Goal: Contribute content: Contribute content

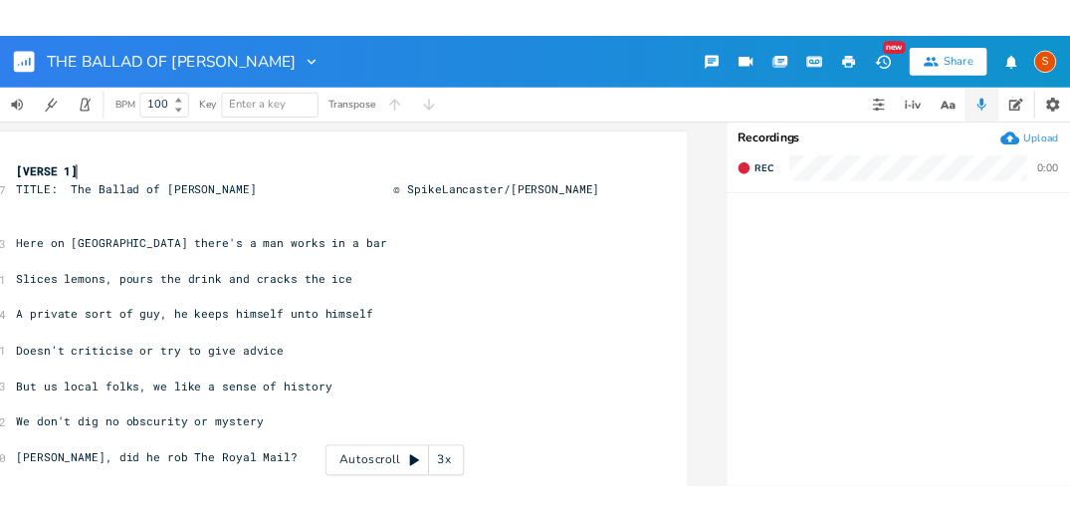
scroll to position [0, 74]
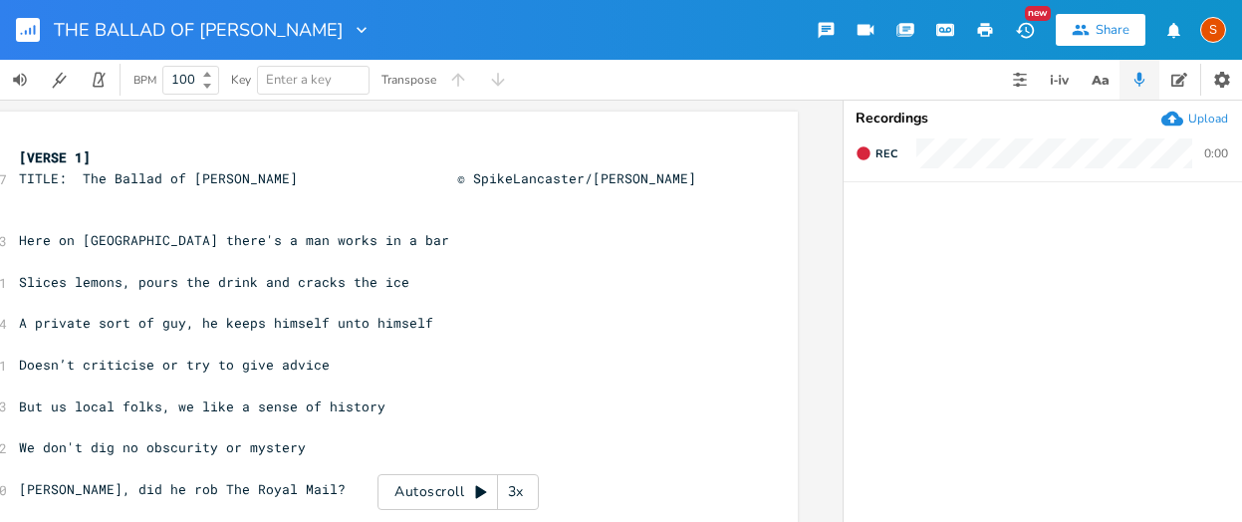
click at [1174, 115] on div "Upload" at bounding box center [1208, 119] width 40 height 16
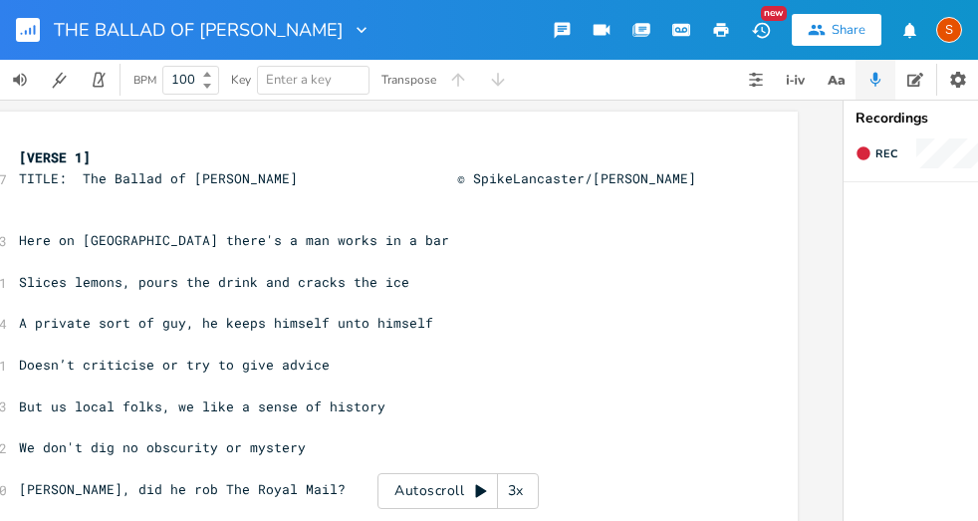
click at [948, 25] on div "S" at bounding box center [949, 30] width 26 height 26
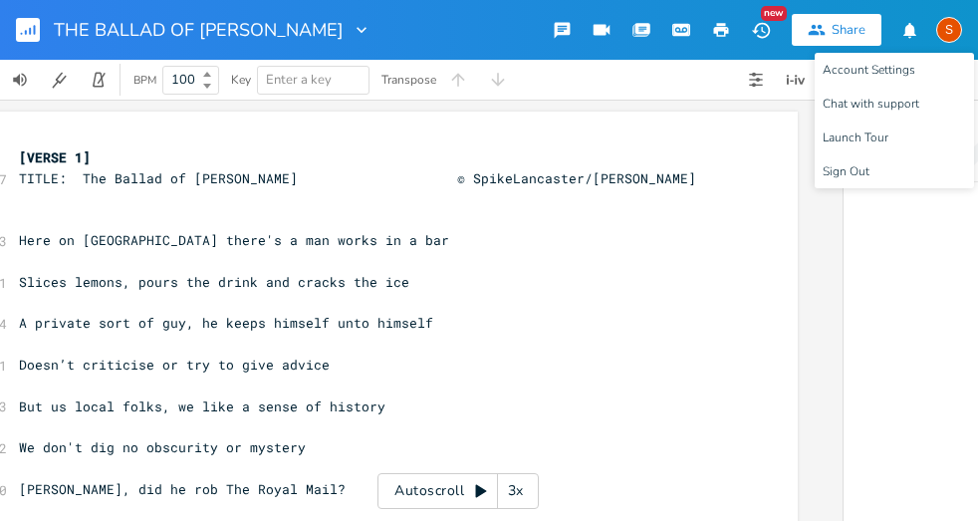
click at [948, 25] on div "S" at bounding box center [949, 30] width 26 height 26
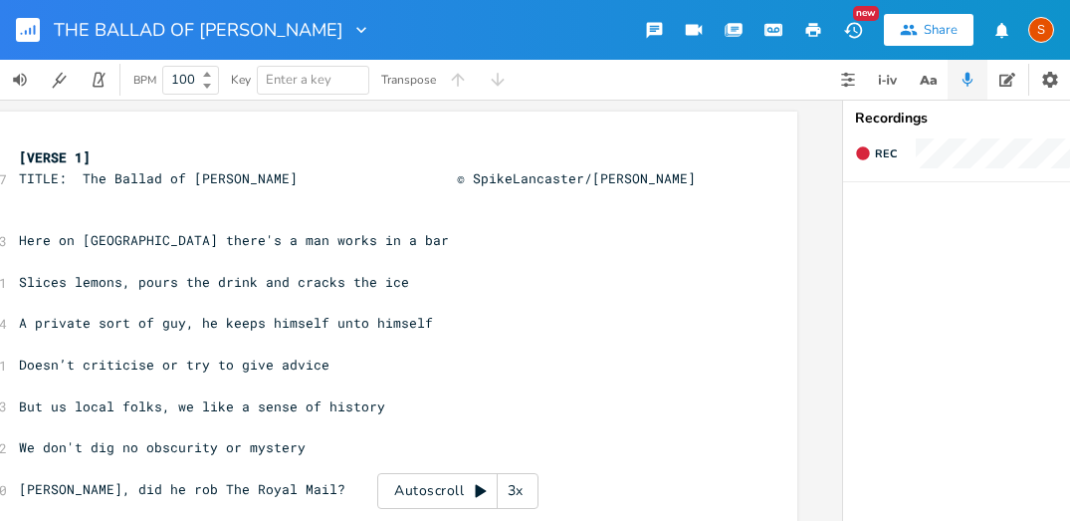
click at [22, 29] on rect "button" at bounding box center [28, 30] width 24 height 24
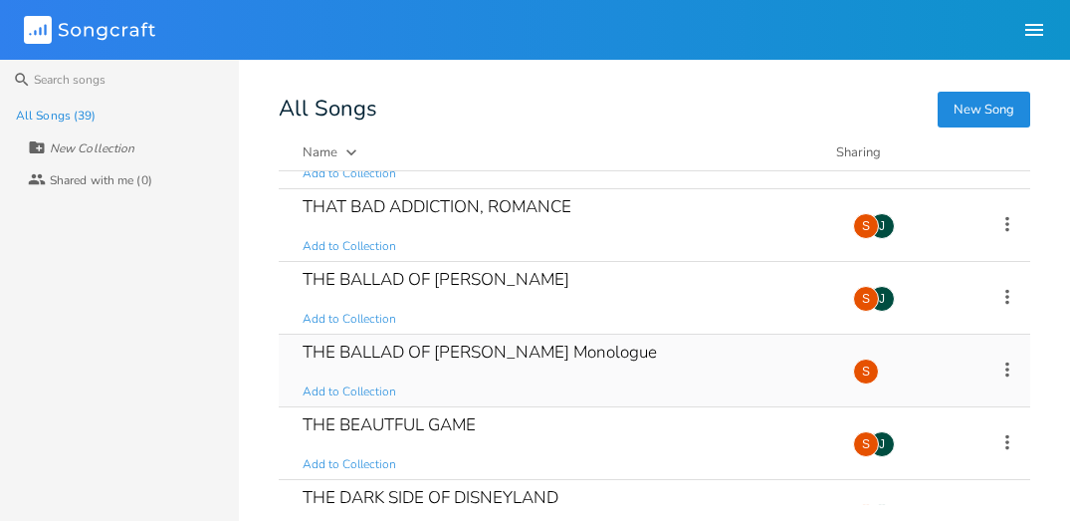
scroll to position [1868, 0]
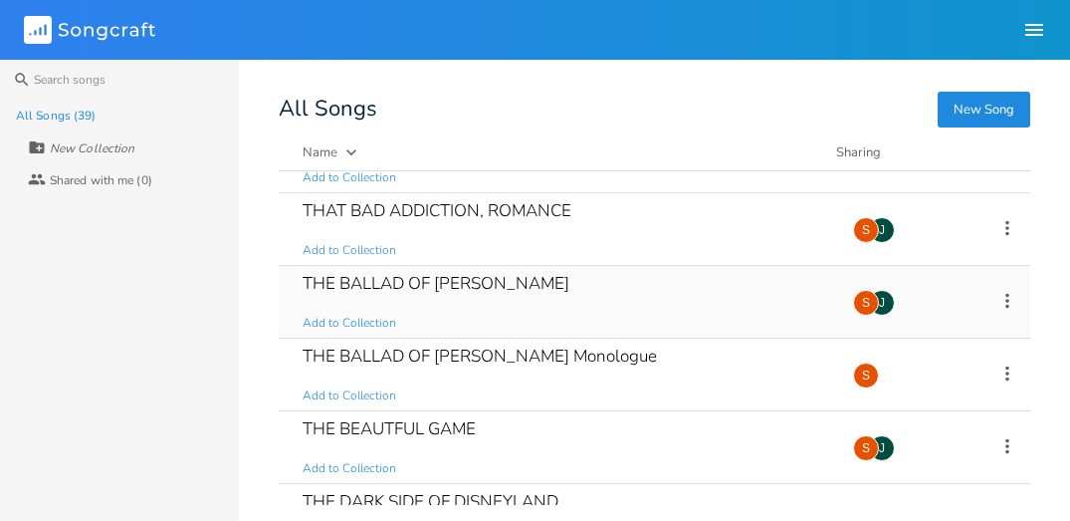
click at [998, 301] on icon at bounding box center [1008, 301] width 22 height 22
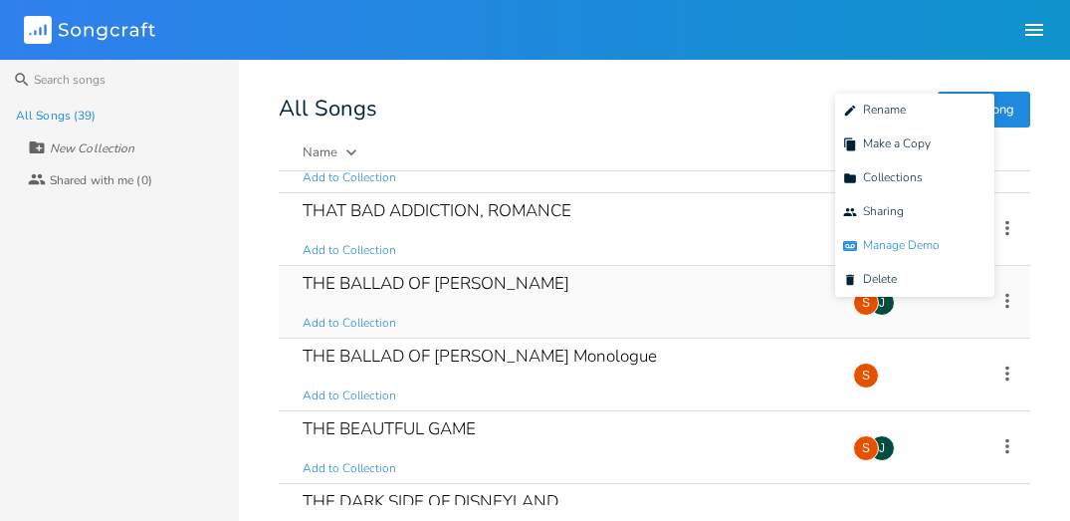
click at [895, 242] on span "Demo Manage Demo" at bounding box center [891, 246] width 97 height 14
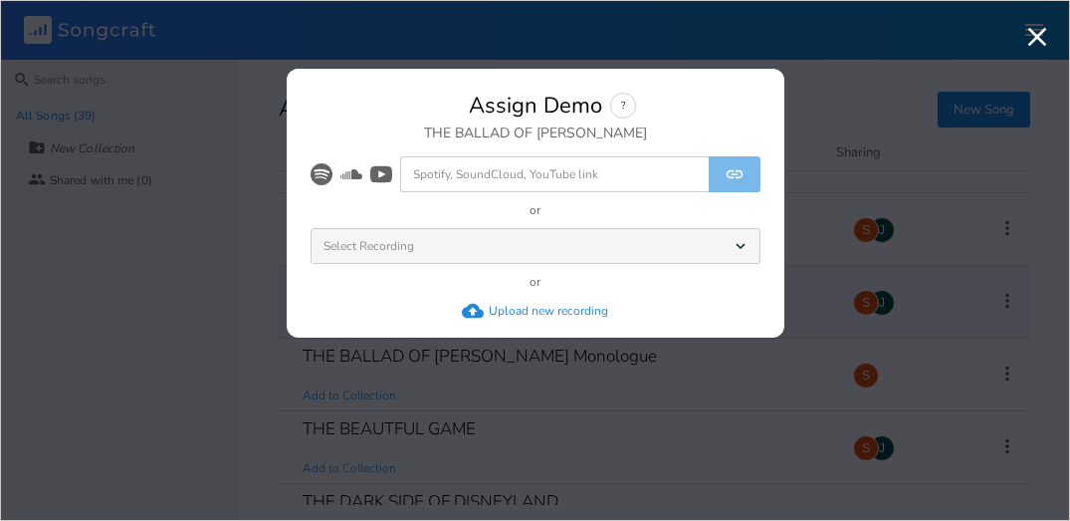
click at [1038, 37] on icon "button" at bounding box center [1038, 37] width 19 height 19
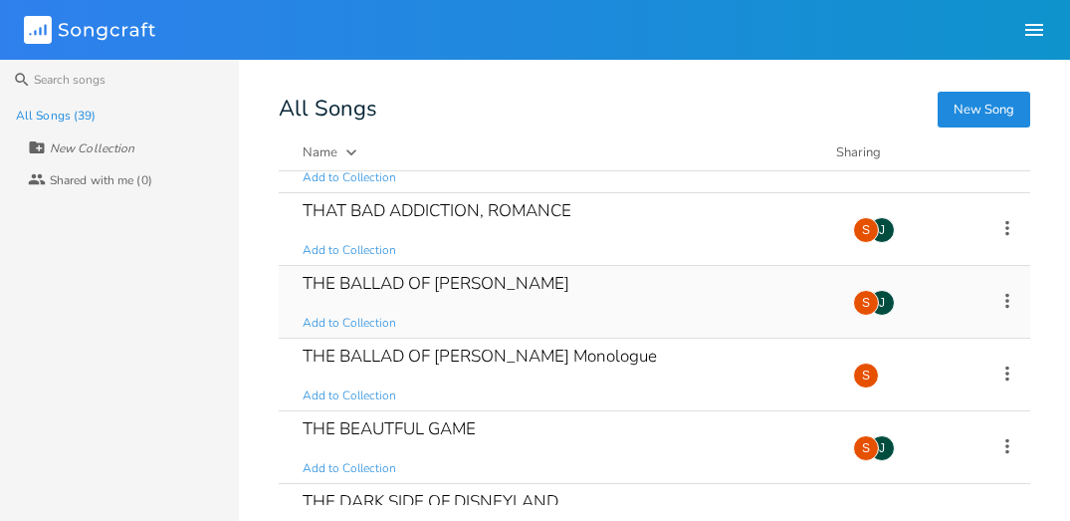
click at [768, 305] on div "THE BALLAD OF CHARLIE JONES Add to Collection" at bounding box center [566, 302] width 527 height 72
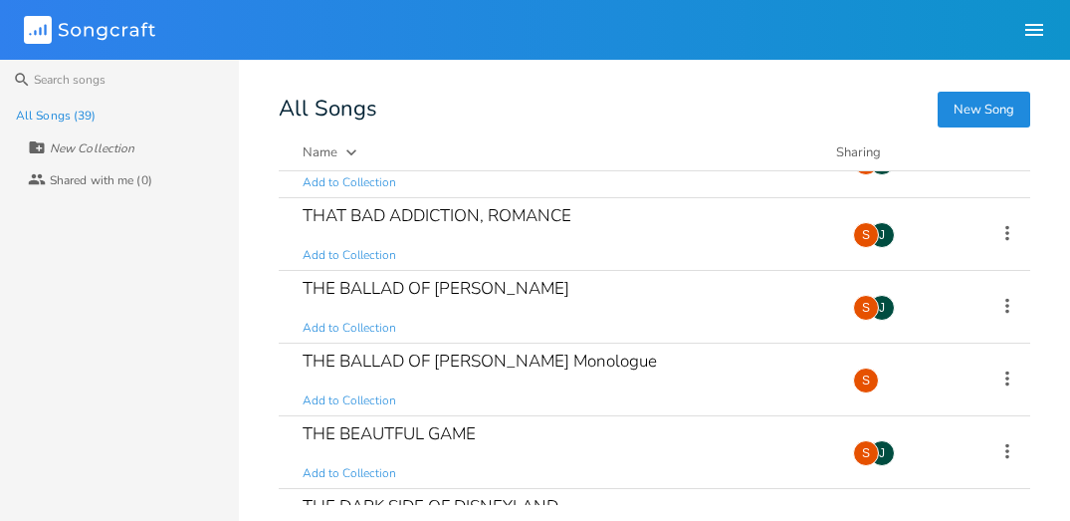
scroll to position [1860, 0]
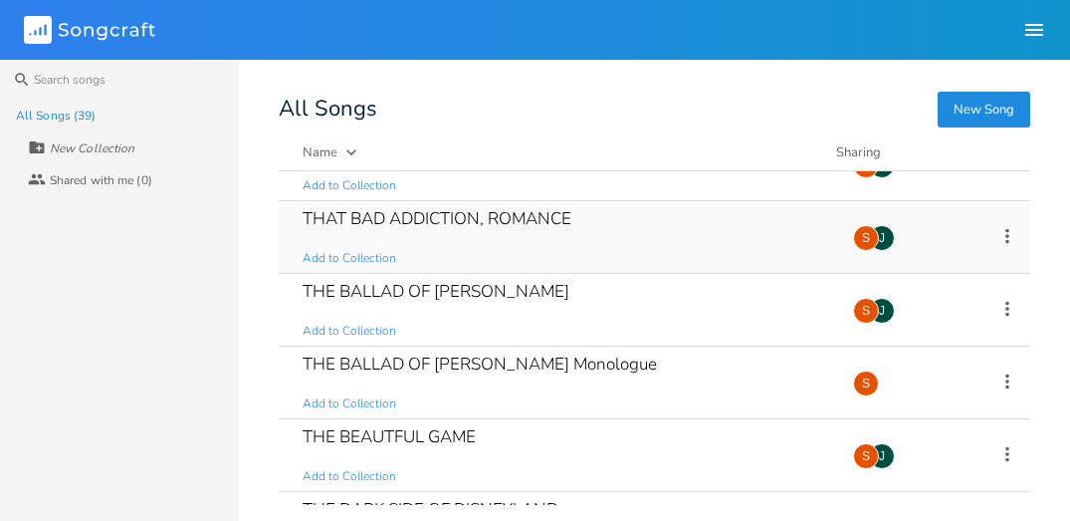
click at [617, 219] on div "THAT BAD ADDICTION, ROMANCE Add to Collection" at bounding box center [566, 237] width 527 height 72
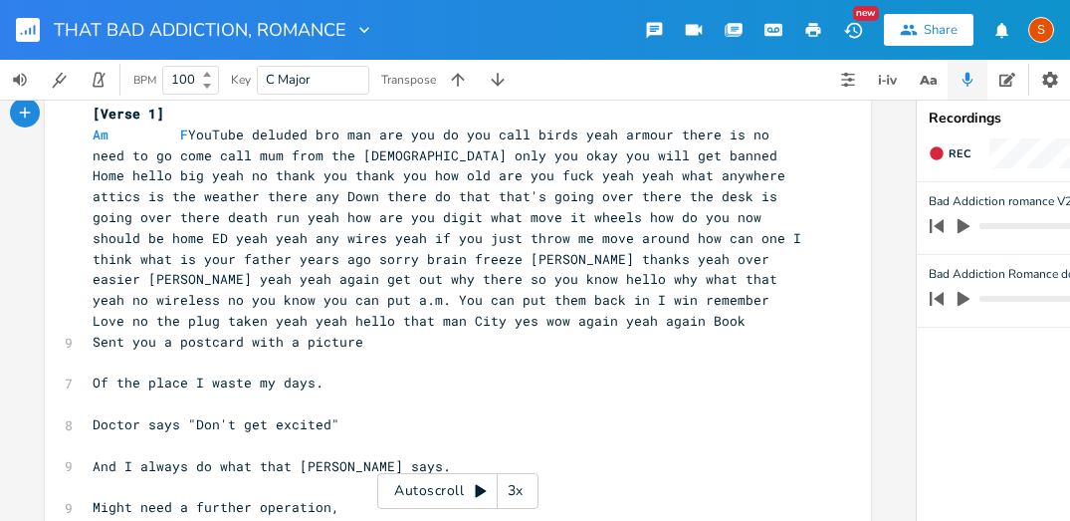
scroll to position [54, 0]
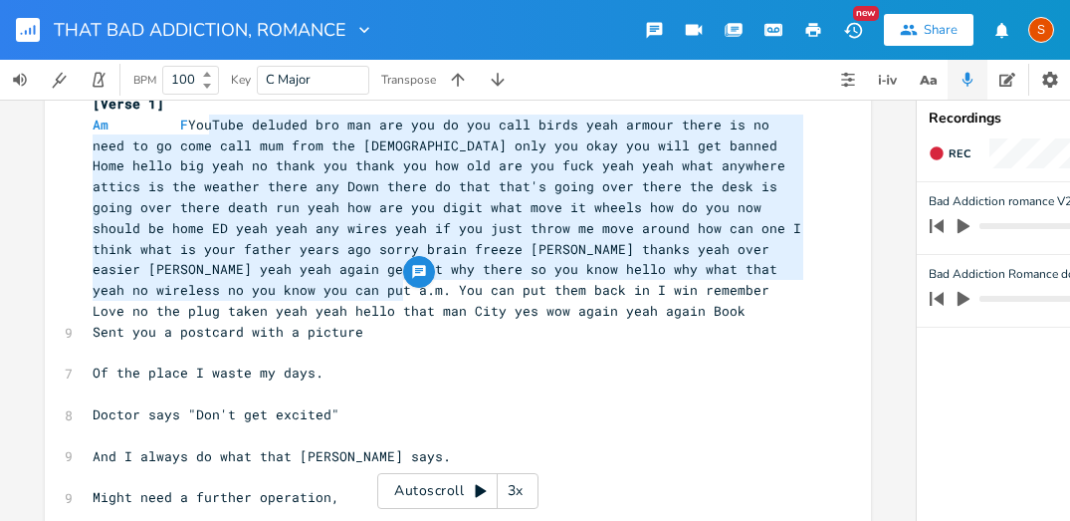
type textarea "YouTube deluded bro man are you do you call birds yeah armour there is no need …"
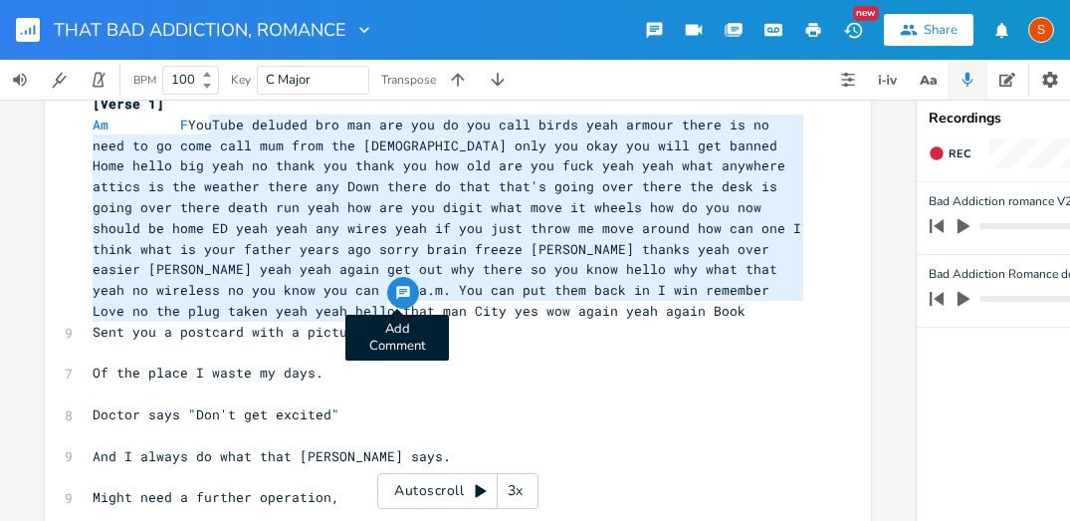
drag, startPoint x: 202, startPoint y: 124, endPoint x: 397, endPoint y: 303, distance: 264.3
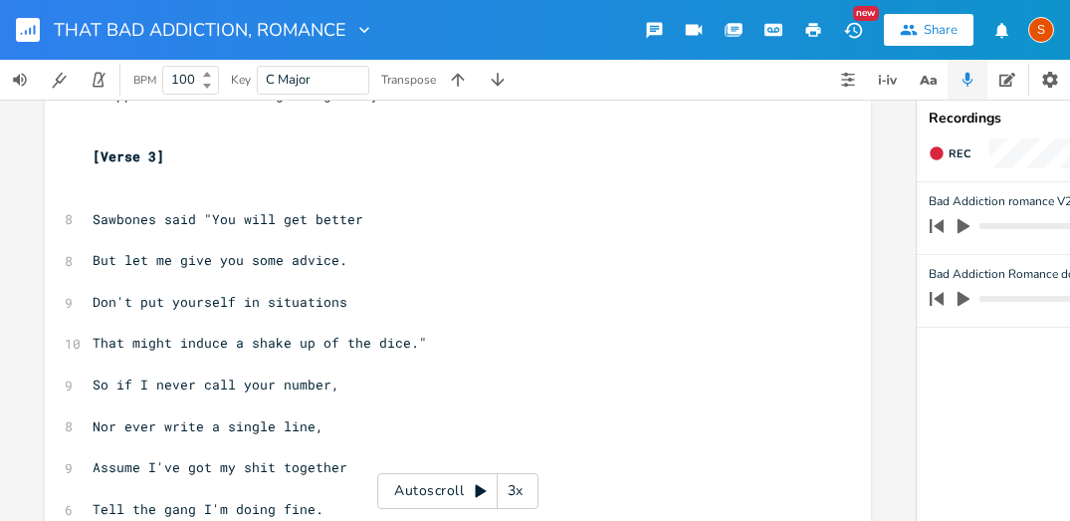
scroll to position [1389, 0]
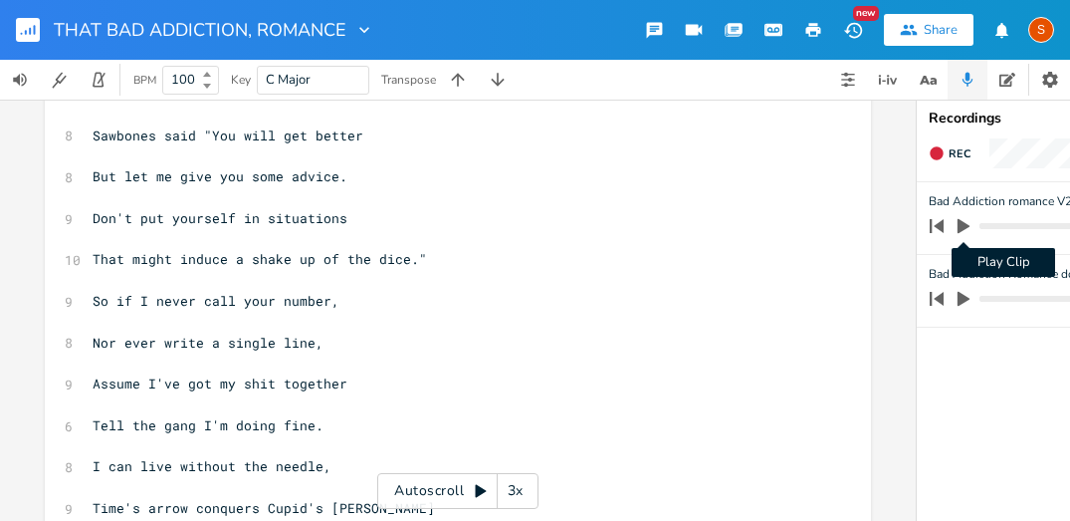
click at [961, 226] on icon "button" at bounding box center [964, 226] width 12 height 15
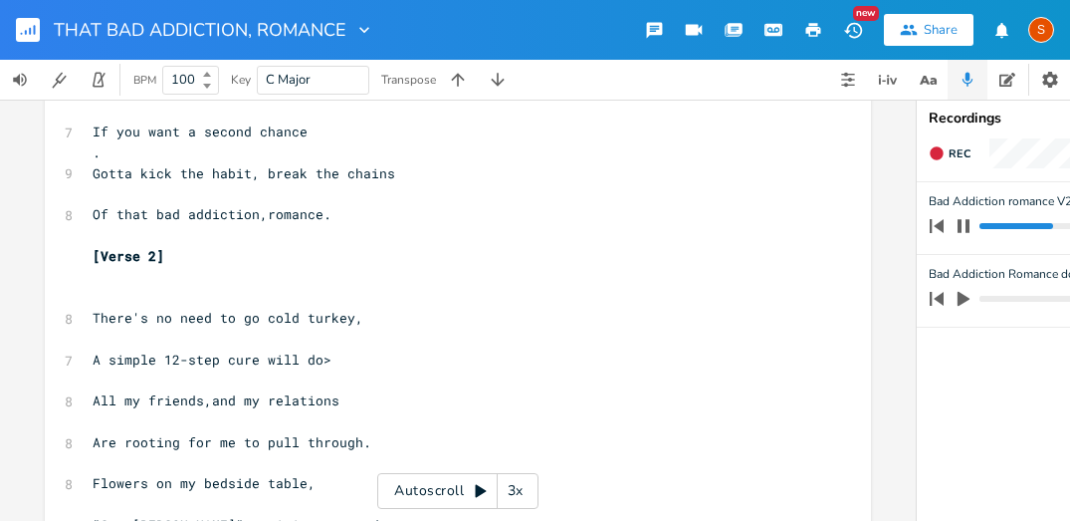
scroll to position [441, 0]
click at [89, 297] on pre "​" at bounding box center [448, 296] width 719 height 21
click at [101, 290] on pre "​" at bounding box center [448, 296] width 719 height 21
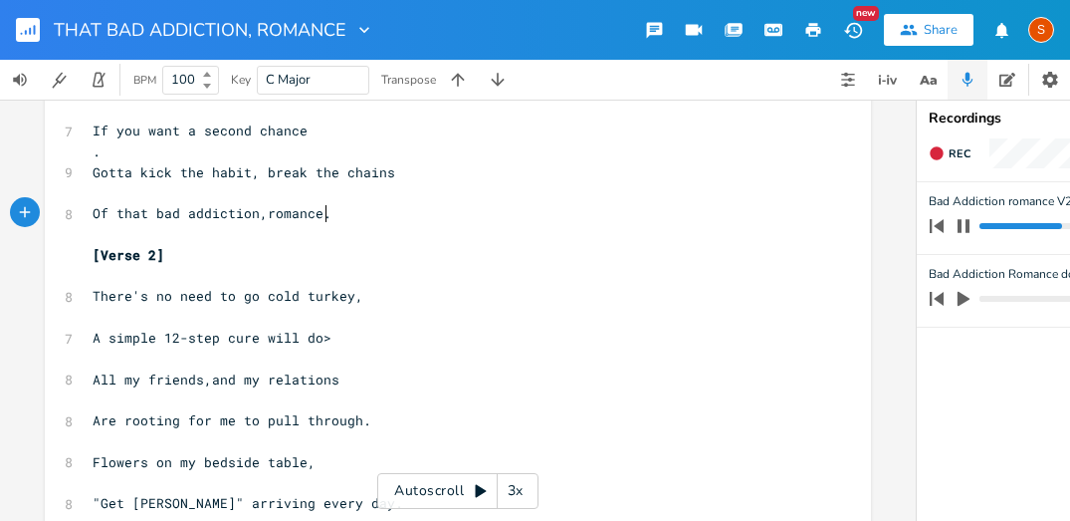
click at [336, 217] on pre "Of that bad addiction,romance." at bounding box center [448, 213] width 719 height 21
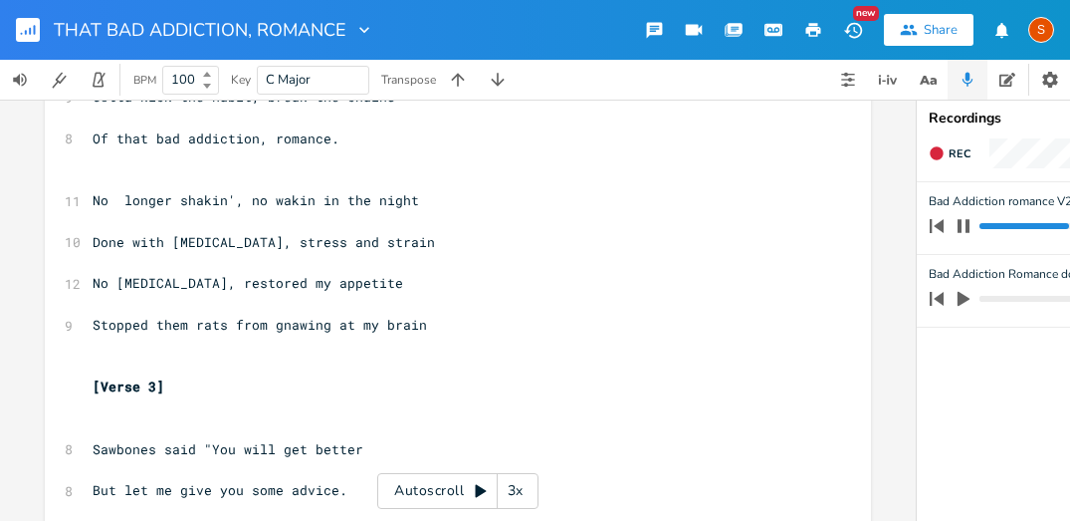
scroll to position [1089, 0]
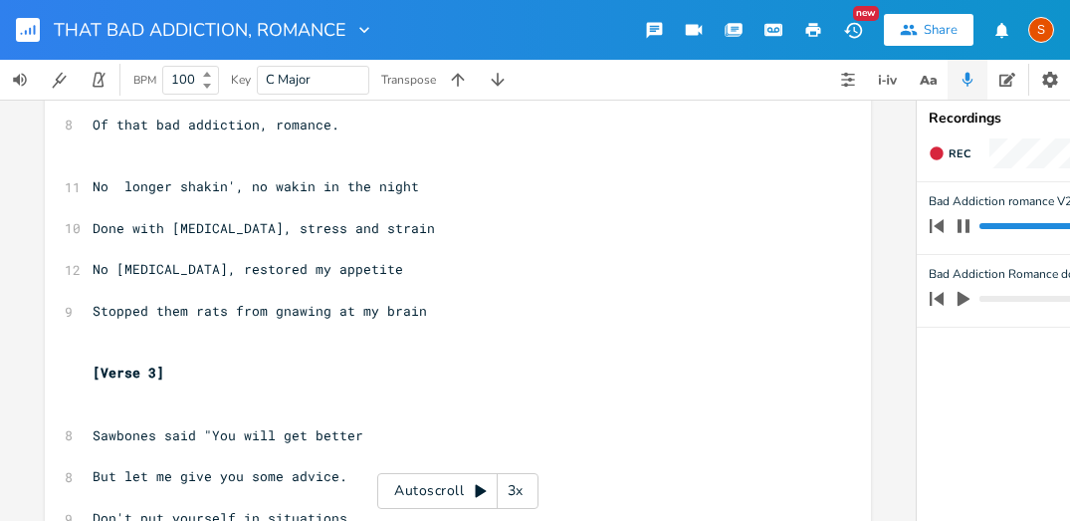
click at [92, 157] on pre "​" at bounding box center [448, 165] width 719 height 21
type textarea "[Optional chorus]"
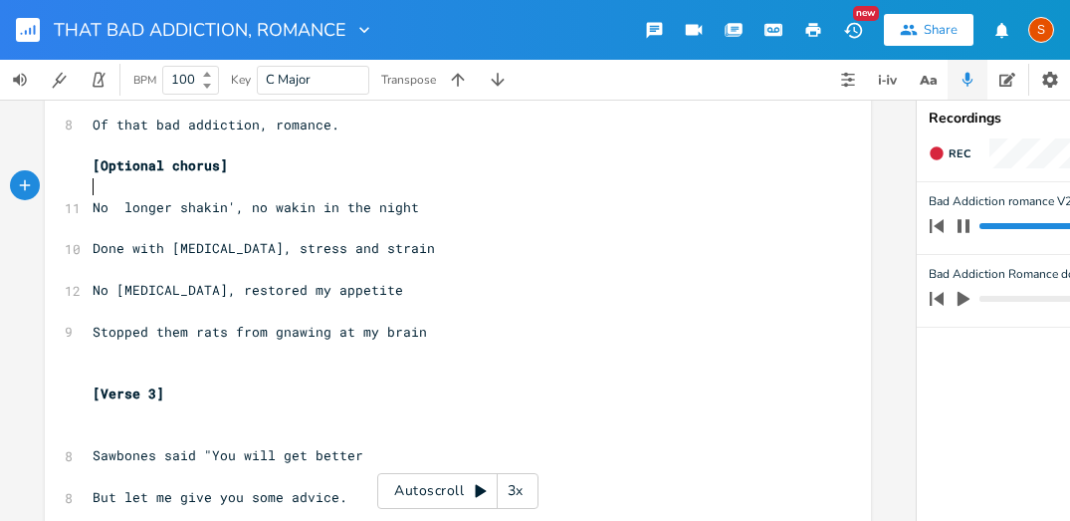
click at [338, 128] on pre "Of that bad addiction, romance." at bounding box center [448, 125] width 719 height 21
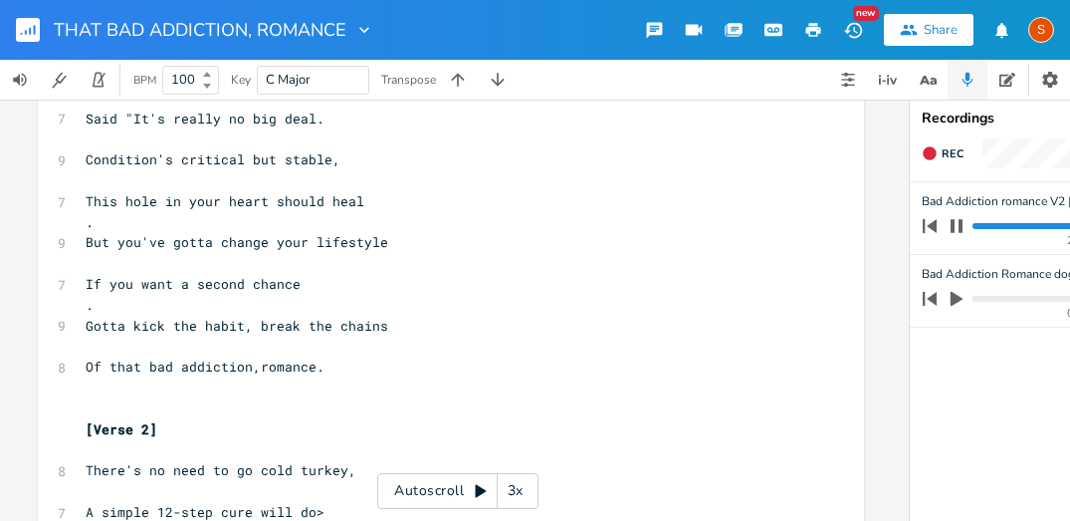
scroll to position [0, 0]
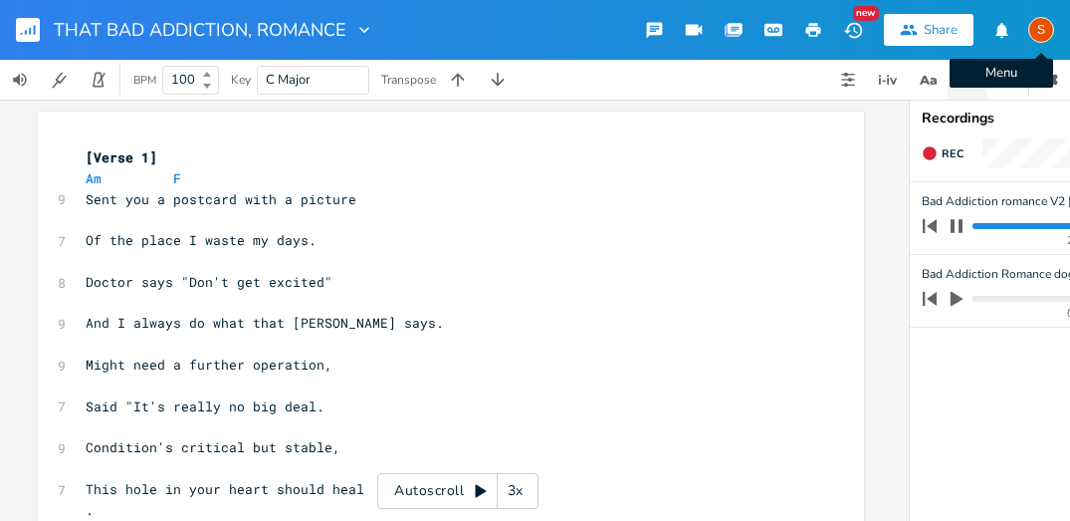
click at [1042, 32] on div "S" at bounding box center [1042, 30] width 26 height 26
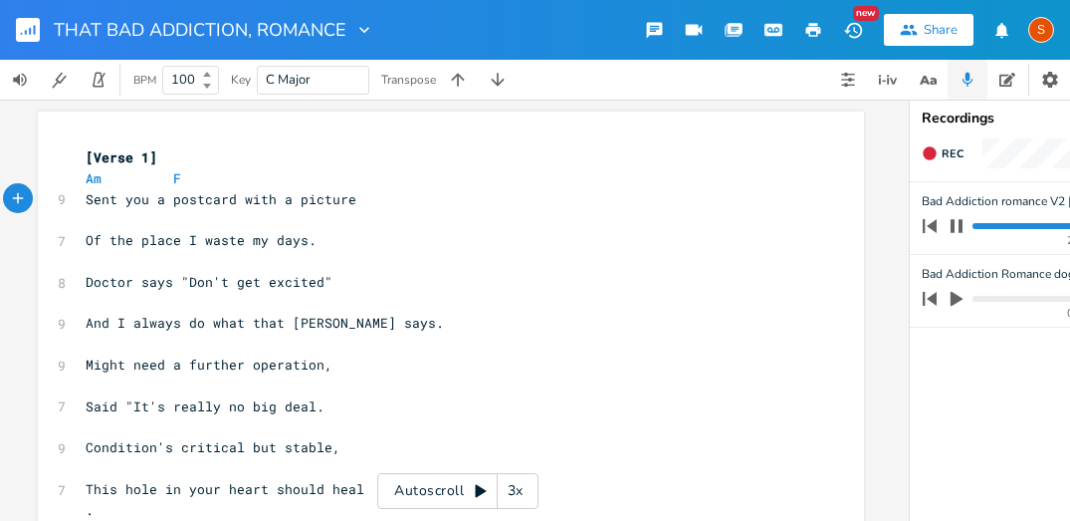
click at [930, 33] on div "Share" at bounding box center [941, 30] width 34 height 18
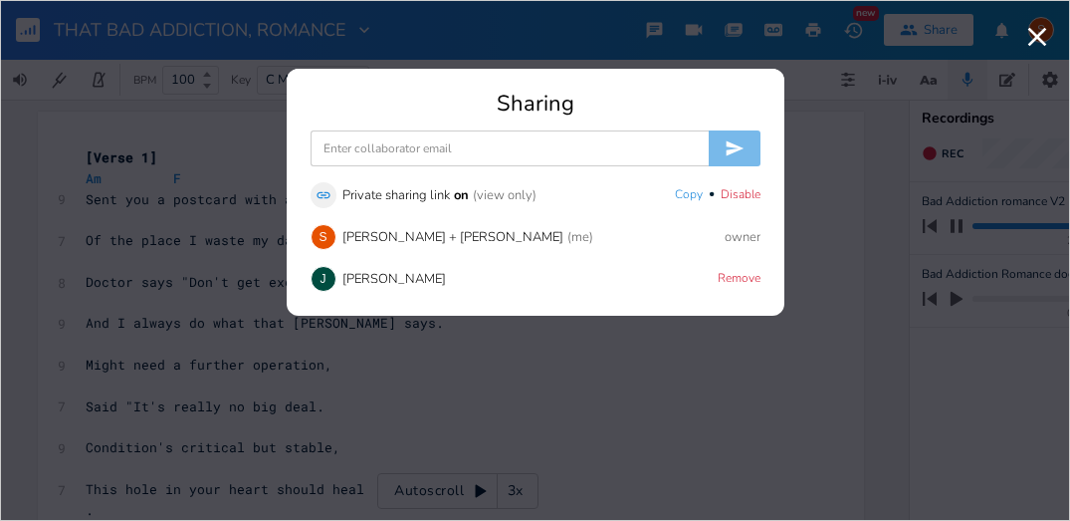
click at [1030, 32] on icon "button" at bounding box center [1038, 37] width 32 height 32
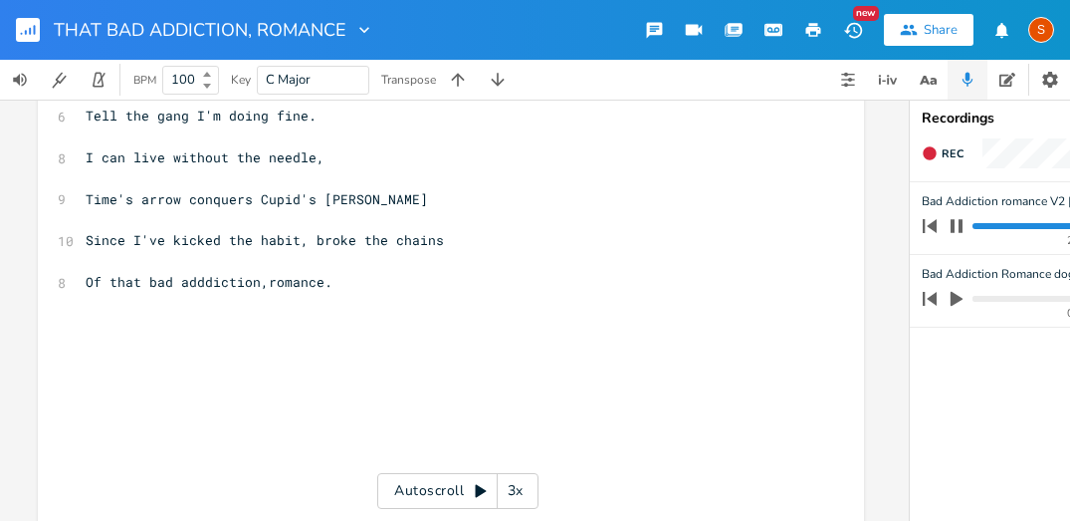
scroll to position [1936, 0]
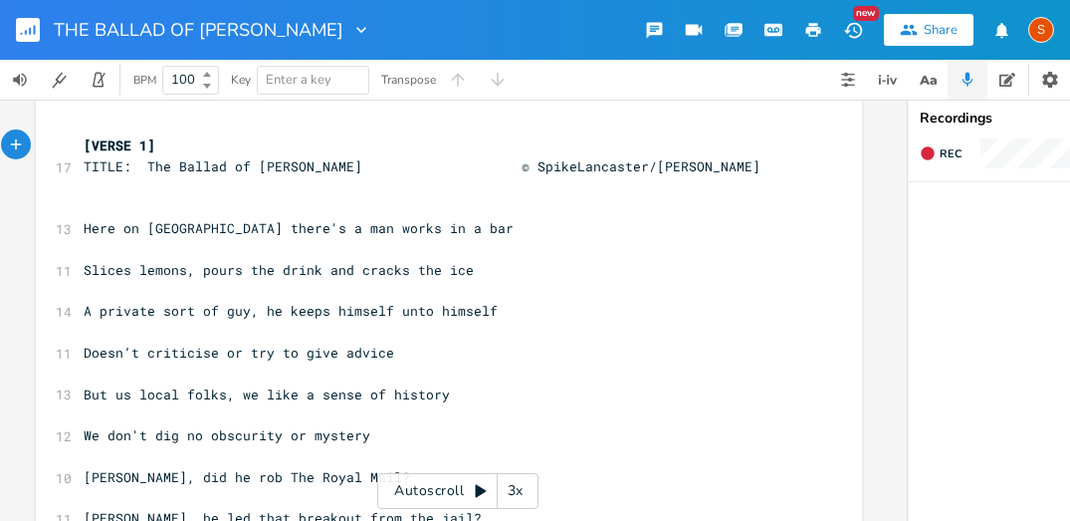
scroll to position [34, 0]
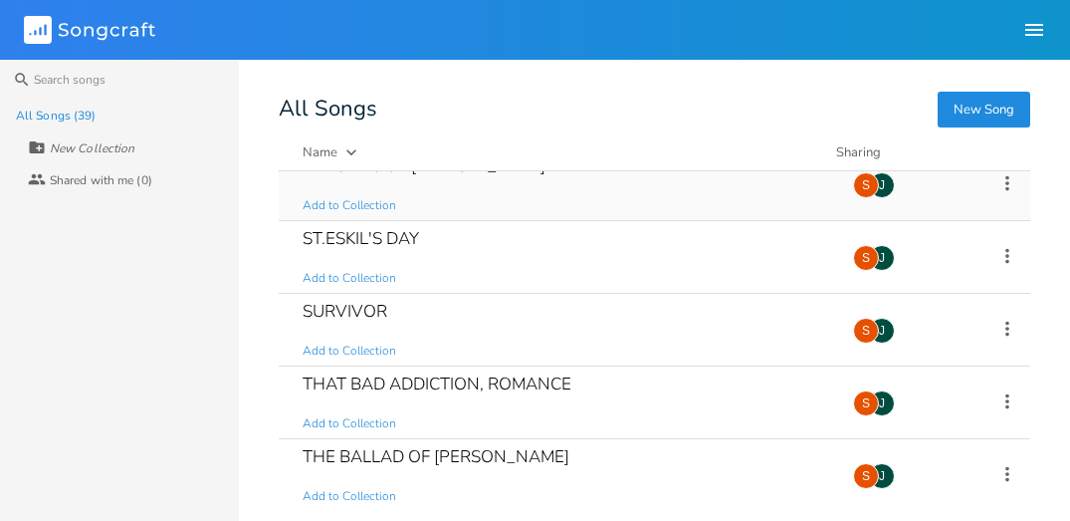
scroll to position [1701, 0]
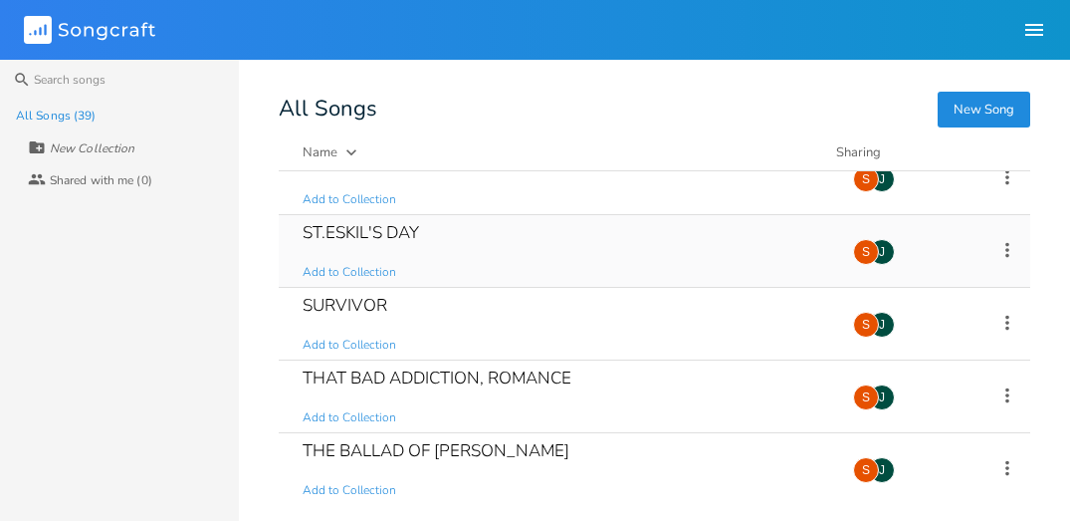
click at [389, 229] on div "ST.ESKIL'S DAY" at bounding box center [361, 232] width 117 height 17
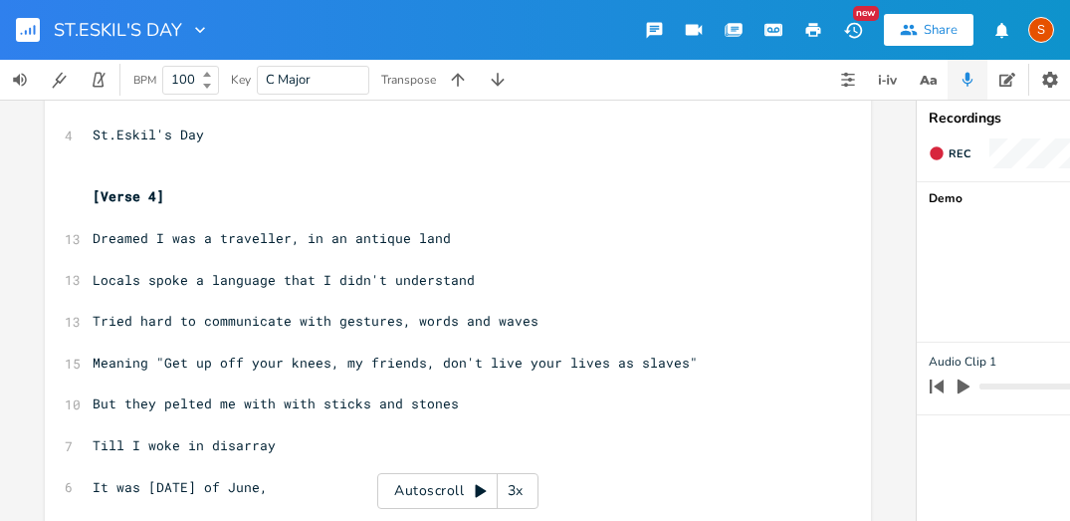
scroll to position [1280, 0]
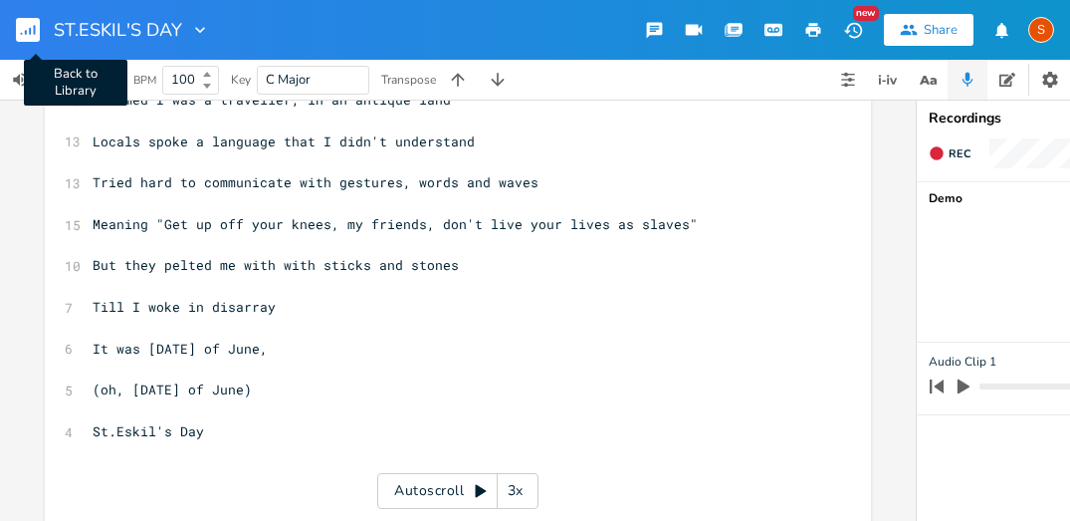
click at [40, 22] on button "Back to Library" at bounding box center [36, 30] width 40 height 48
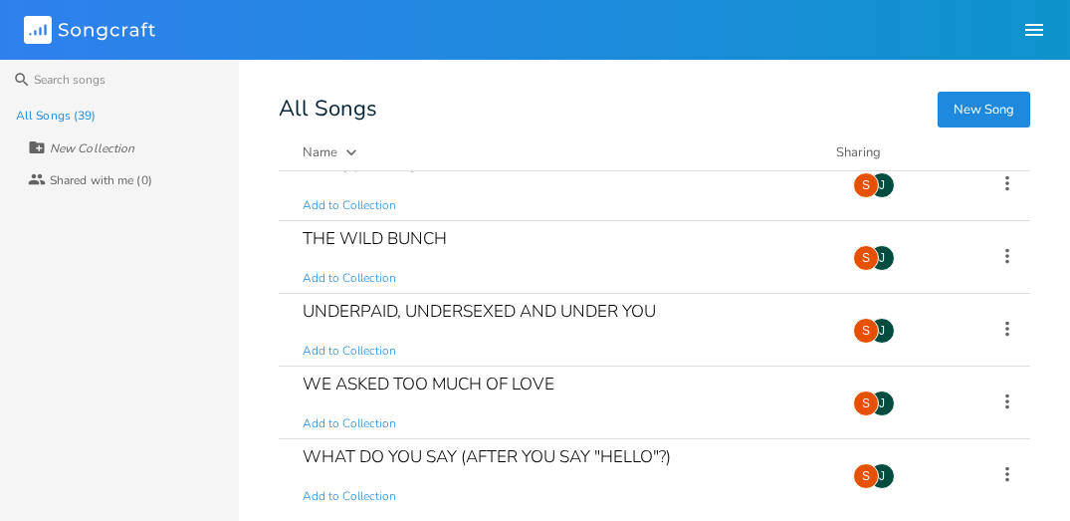
scroll to position [2501, 0]
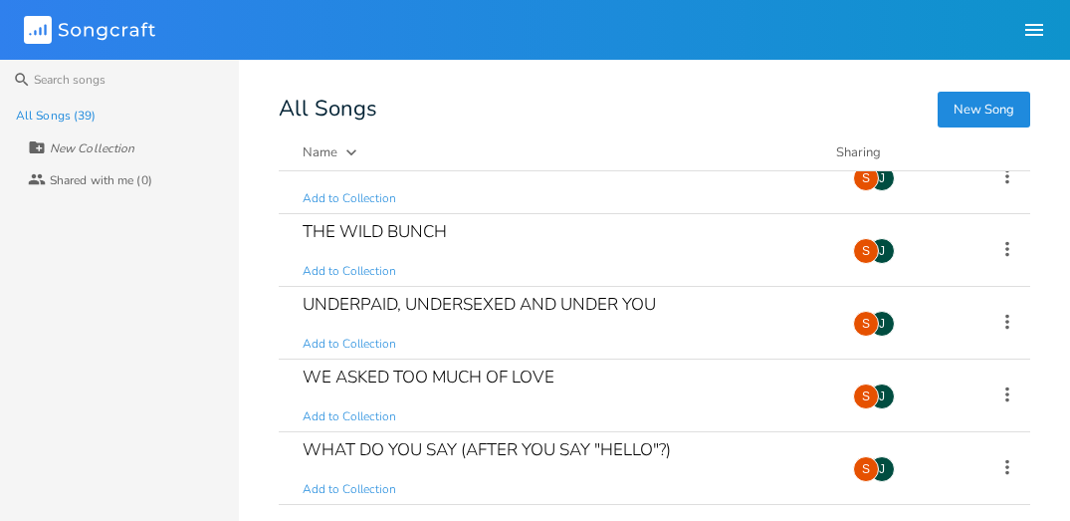
click at [977, 107] on button "New Song" at bounding box center [984, 110] width 93 height 36
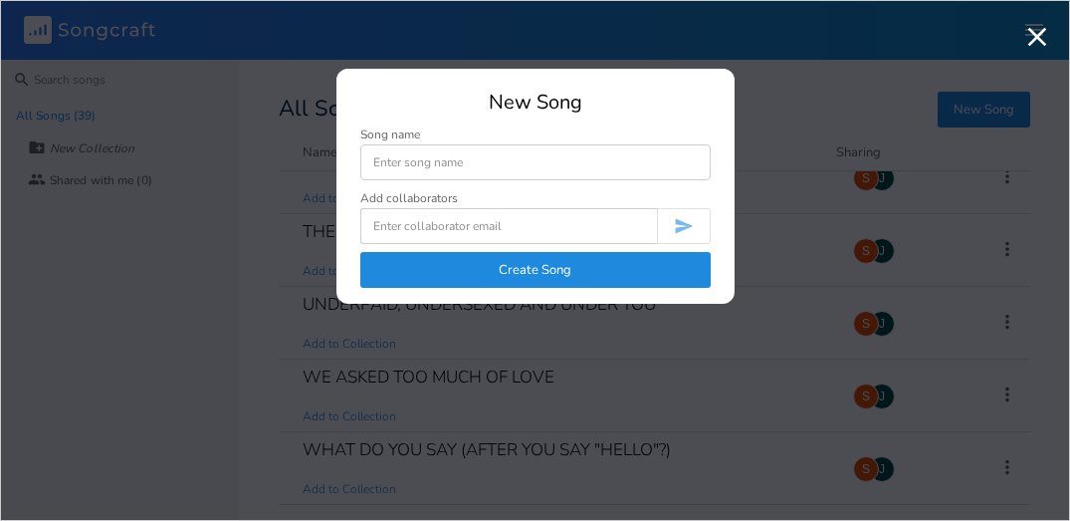
type input "P"
type input "SPAGHETTI WESTERN"
click at [556, 269] on button "Create Song" at bounding box center [535, 270] width 351 height 36
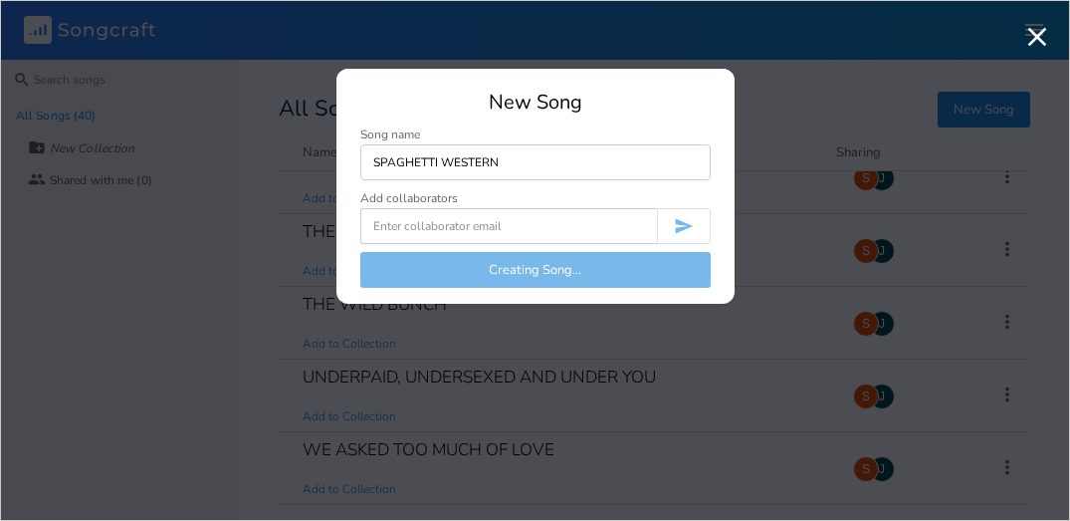
scroll to position [2574, 0]
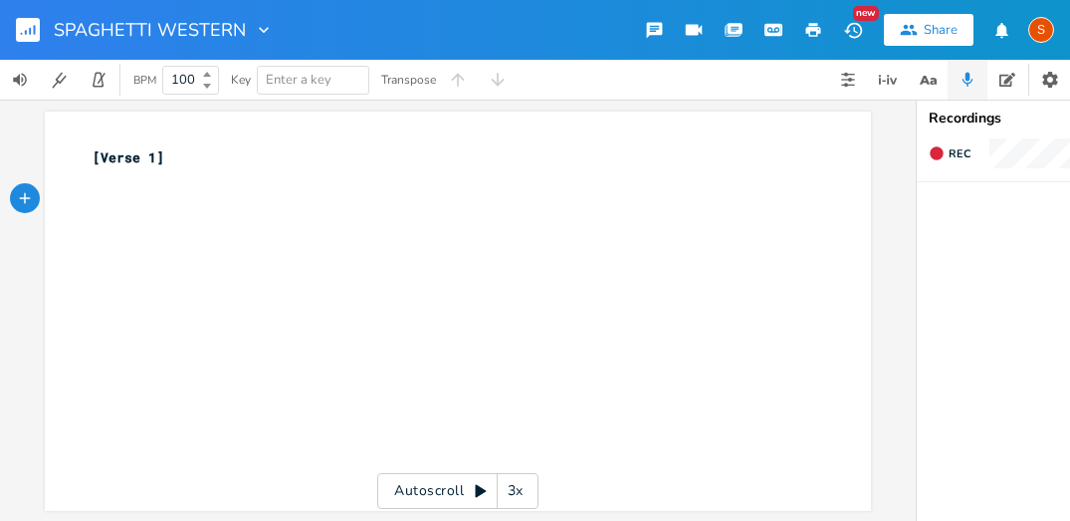
type textarea "I"
type textarea "I WAS A STRANGER, IN AN EVEN STRANGER TOWN"
type textarea "was a stranger, in an even stranger twon"
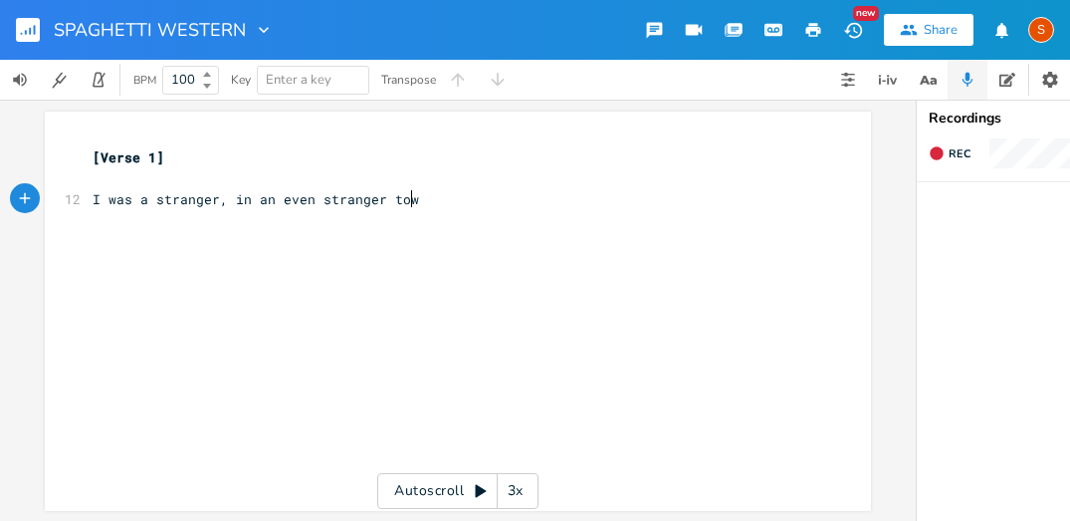
scroll to position [0, 33]
type textarea "town."
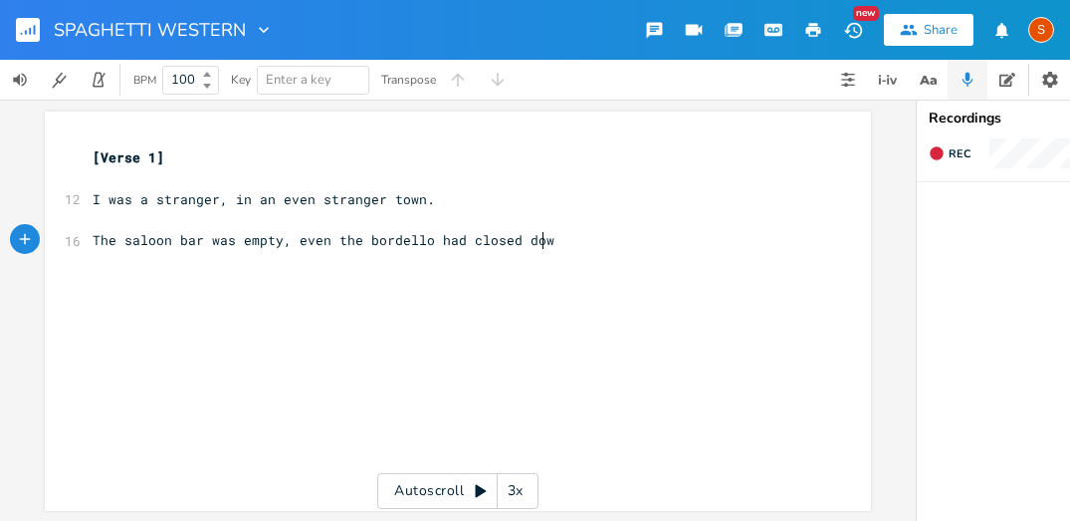
scroll to position [0, 371]
type textarea "The saloon bar was empty, even the bordello had closed down."
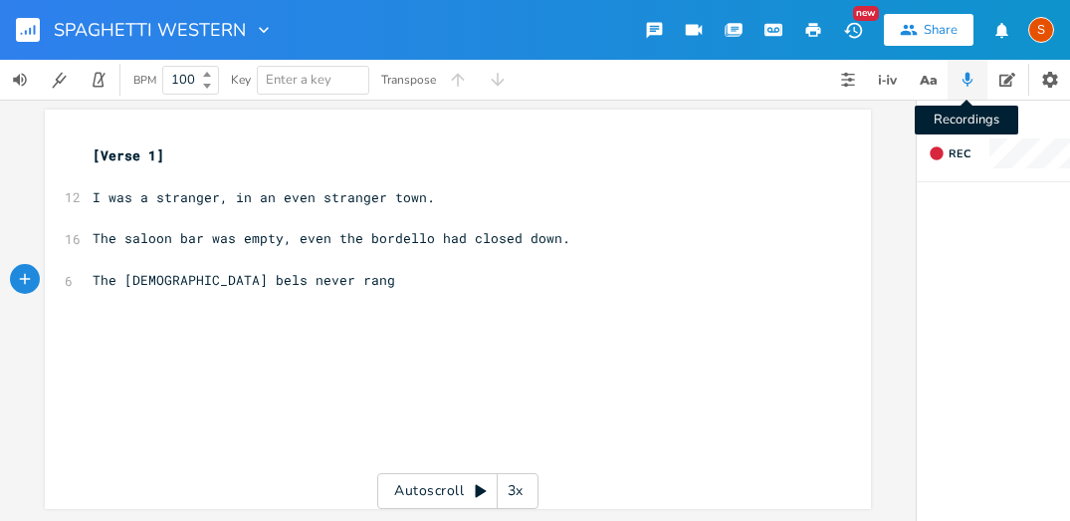
type textarea "The [DEMOGRAPHIC_DATA] bels never rang"
click at [976, 78] on button "Recordings" at bounding box center [968, 80] width 40 height 40
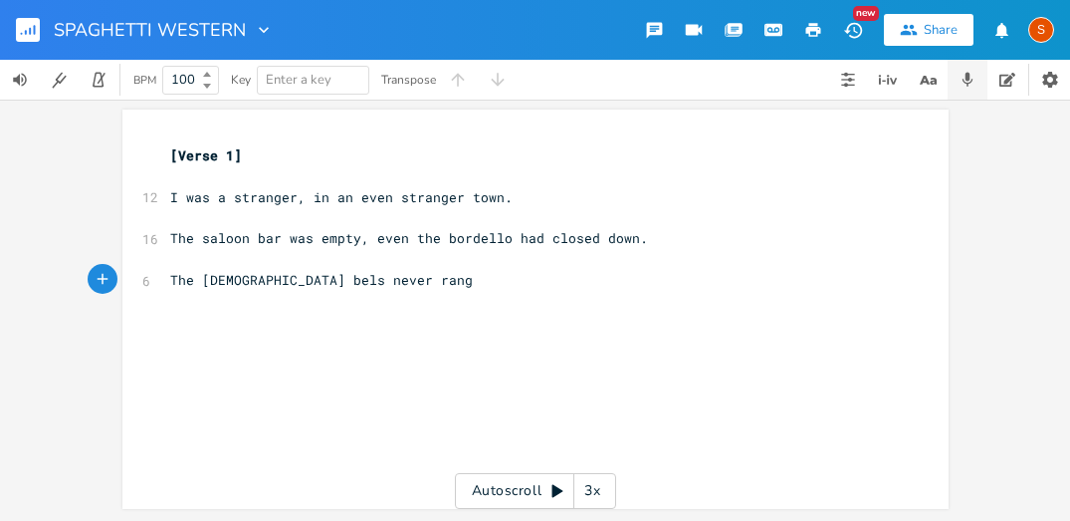
scroll to position [2, 0]
click at [375, 287] on pre "The [DEMOGRAPHIC_DATA] bels never rang" at bounding box center [525, 280] width 719 height 21
type textarea "; in"
type textarea "In he"
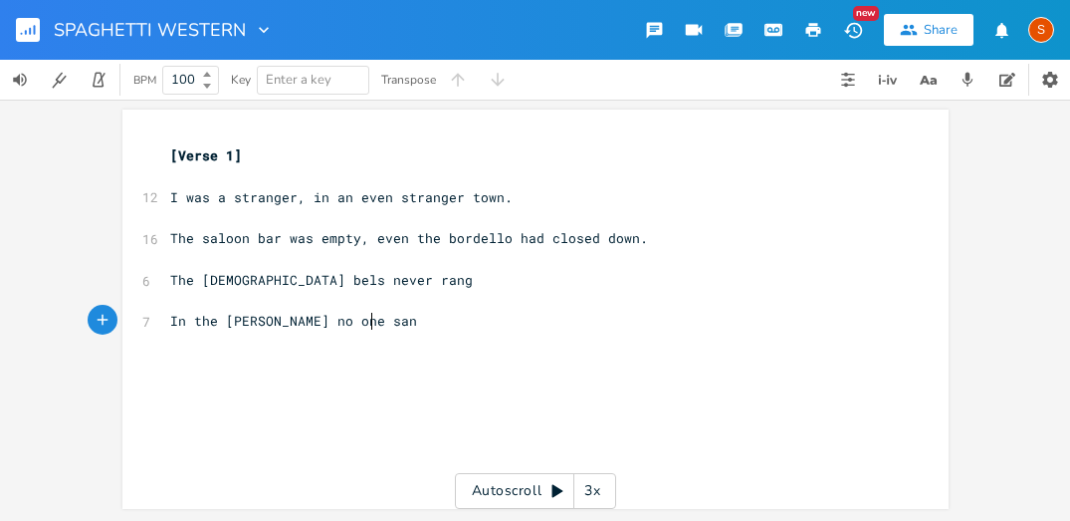
scroll to position [0, 145]
type textarea "the [PERSON_NAME] no one sang."
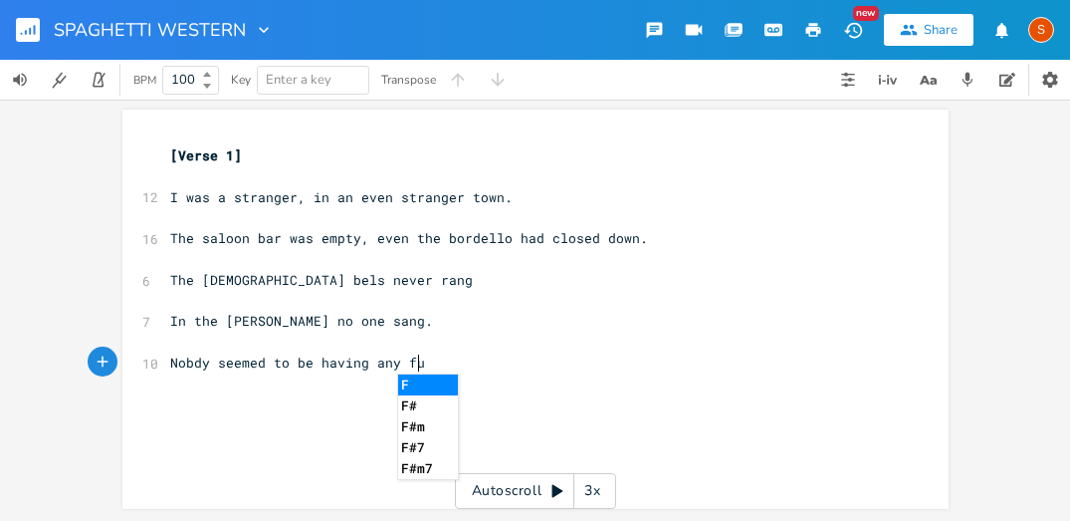
type textarea "Nobdy seemed to be having any fun"
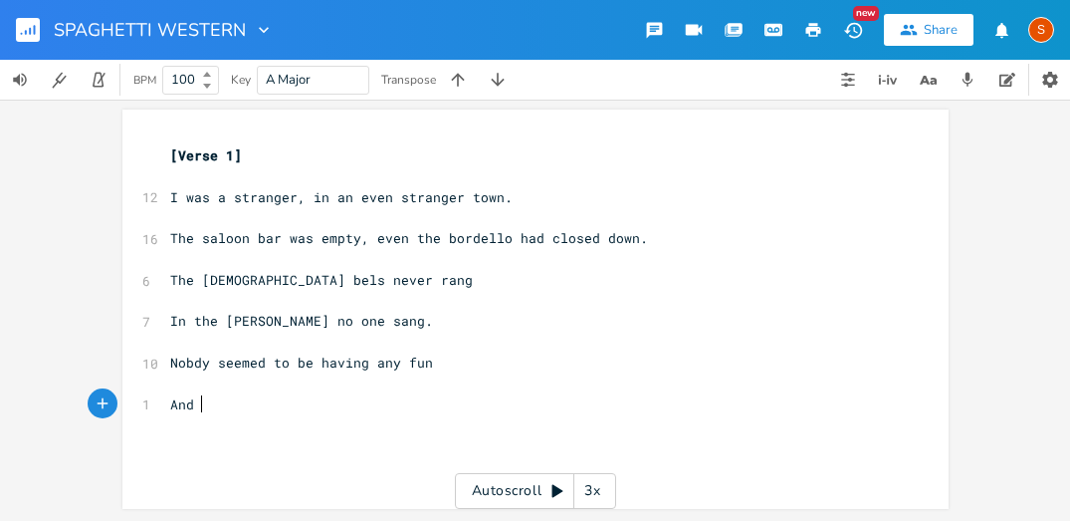
type textarea "And r"
type textarea "there was an eclipse of the run."
type textarea "sun"
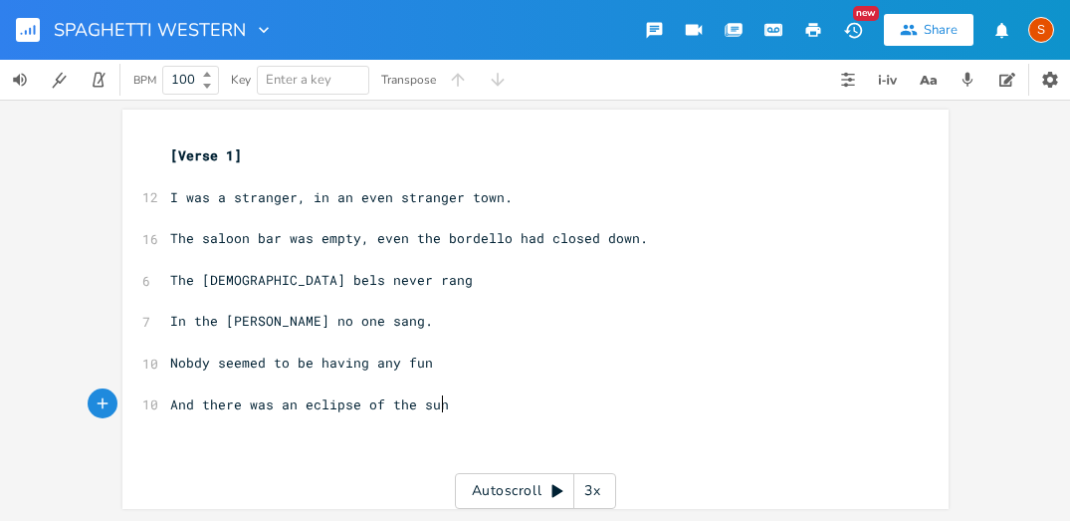
scroll to position [0, 20]
click at [436, 404] on pre "And there was an eclipse of the sun" at bounding box center [525, 404] width 719 height 21
type textarea "."
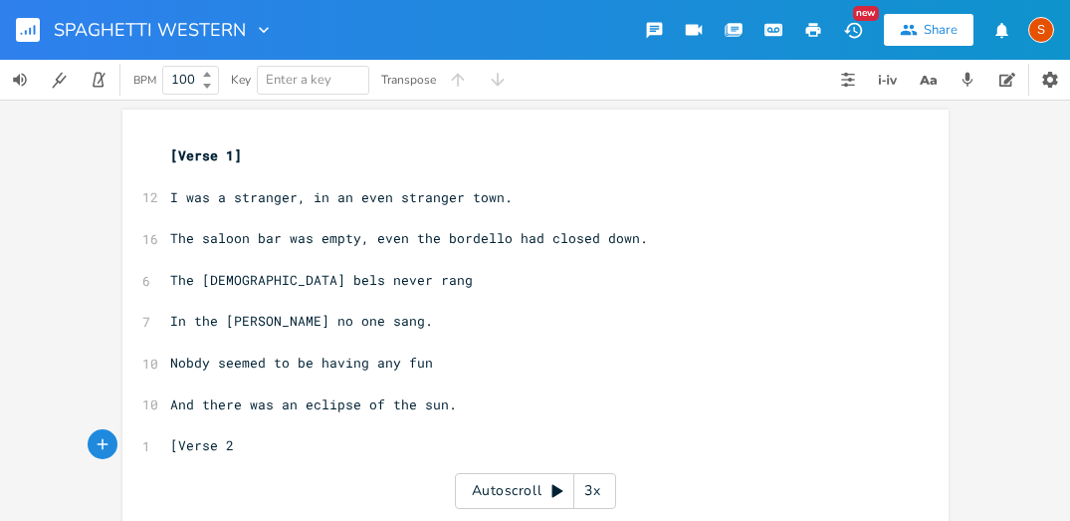
type textarea "[Verse 2]"
click at [453, 402] on pre "And there was an eclipse of the sun." at bounding box center [525, 404] width 719 height 21
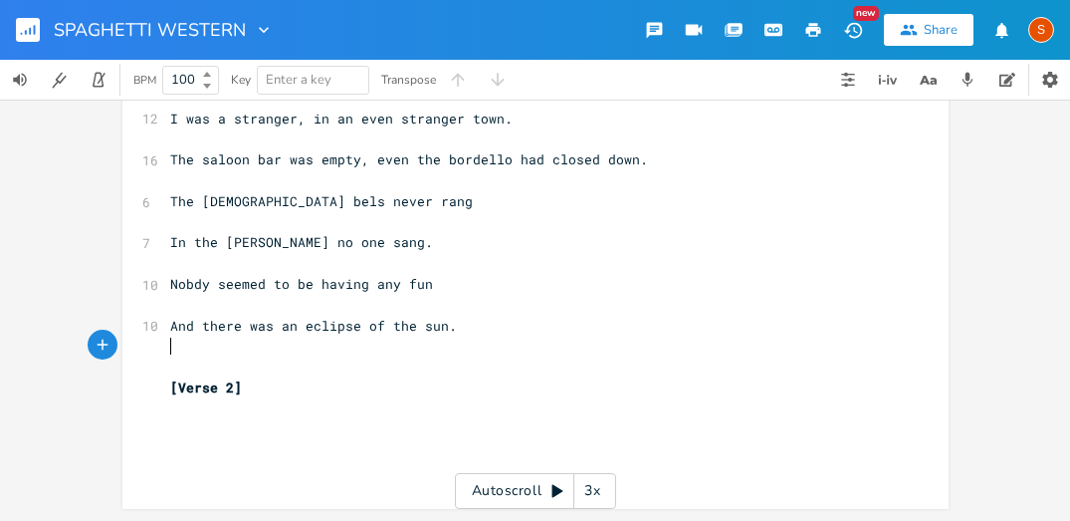
click at [250, 391] on pre "[Verse 2]" at bounding box center [525, 387] width 719 height 21
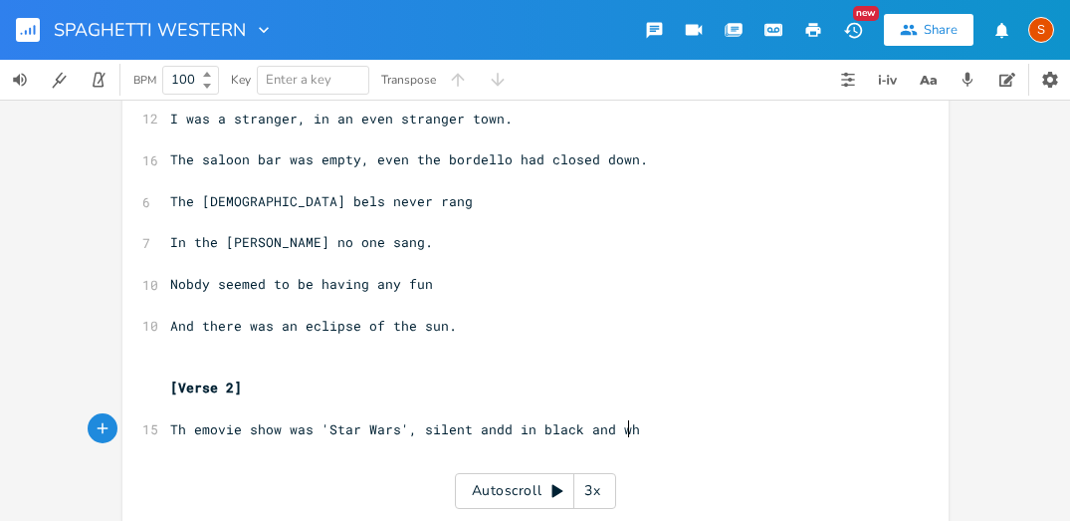
scroll to position [0, 366]
type textarea "Th emovie show was 'Star Wars', silent andd in black and white"
click at [494, 434] on span "Th emovie show was 'Star Wars', silent andd in black and white" at bounding box center [417, 429] width 494 height 18
click at [653, 431] on pre "Th emovie show was 'Star Wars', silent and in black and white" at bounding box center [525, 429] width 719 height 21
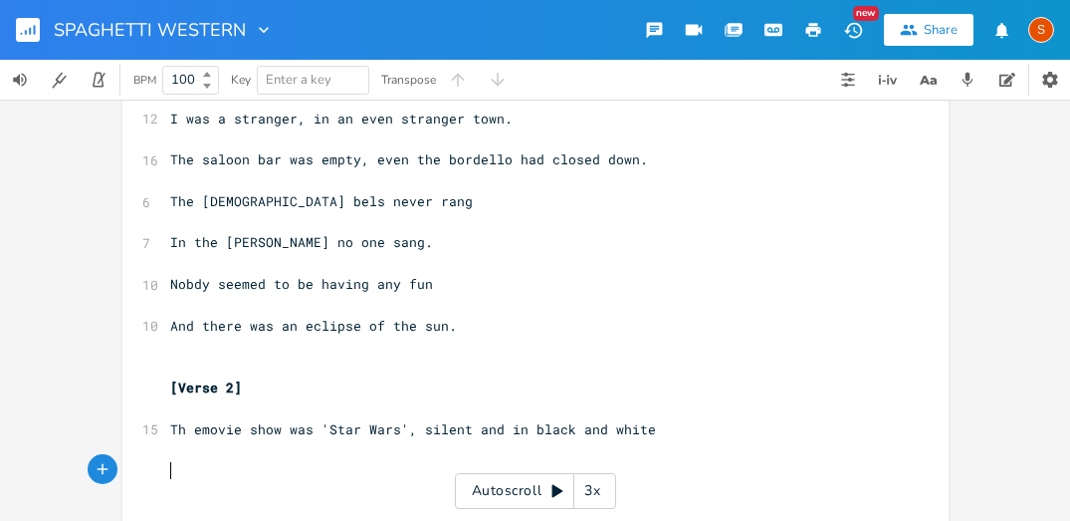
click at [195, 431] on span "Th emovie show was 'Star Wars', silent and in black and white" at bounding box center [413, 429] width 486 height 18
type textarea "e"
click at [177, 465] on pre "​" at bounding box center [525, 470] width 719 height 21
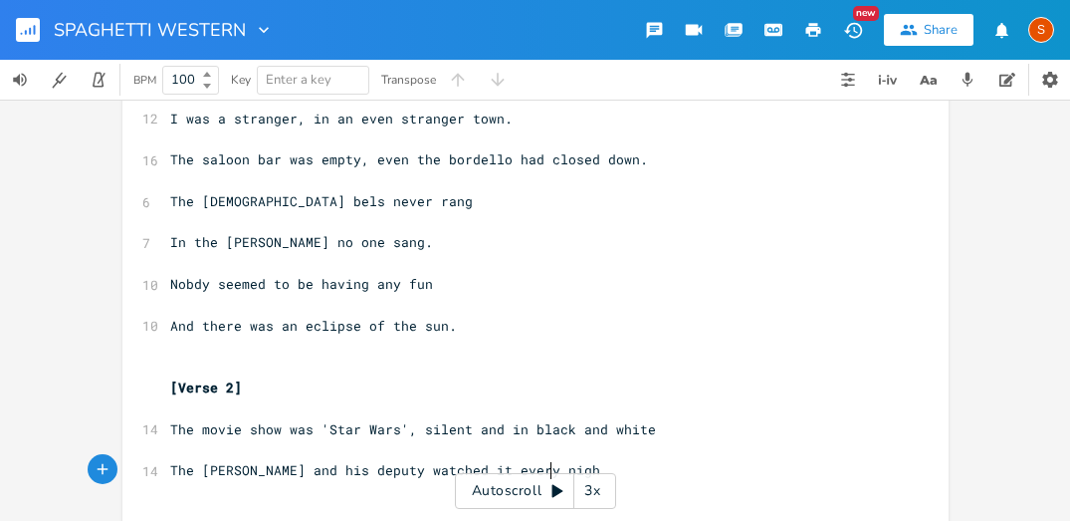
type textarea "The [PERSON_NAME] and his deputy watched it every night"
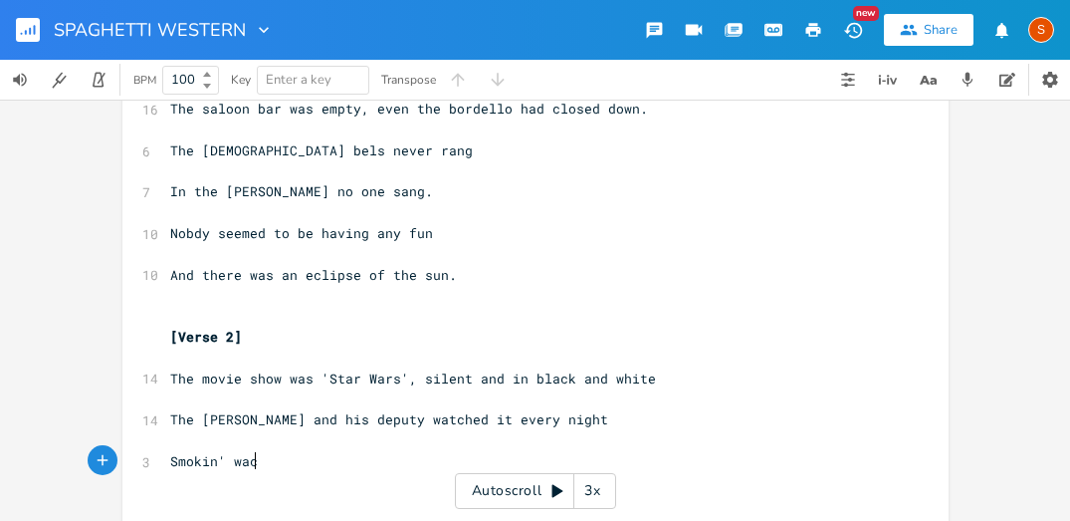
type textarea "Smokin' wach"
type textarea "cky cigarettes"
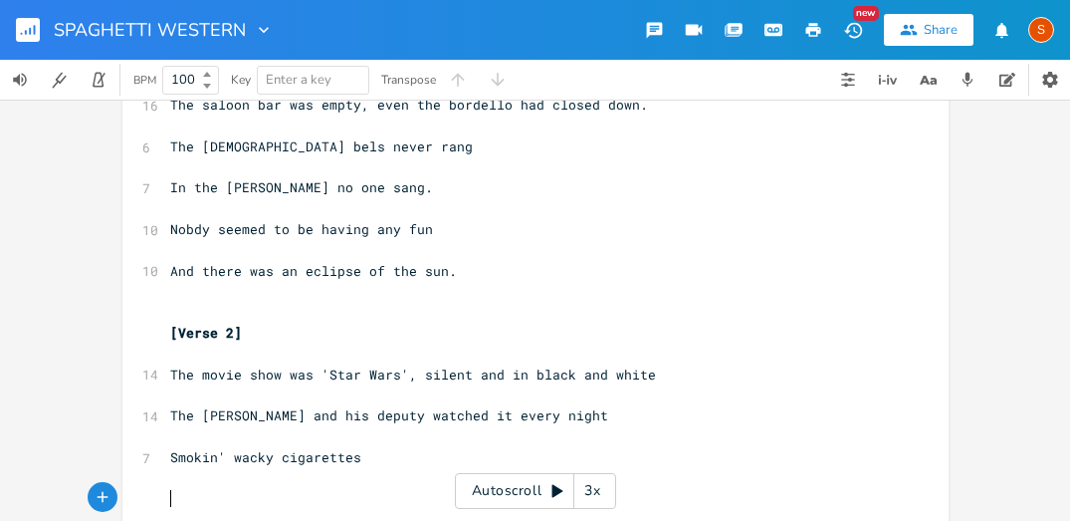
scroll to position [0, 8]
type textarea "Neckin' with the usherettes"
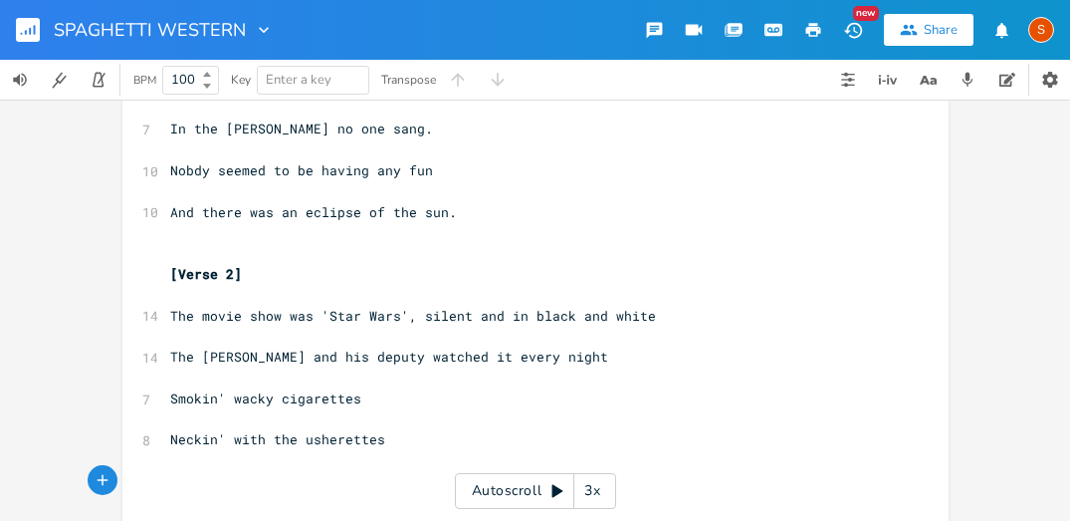
type textarea "E"
type textarea "While the sherrid"
type textarea "f was at home"
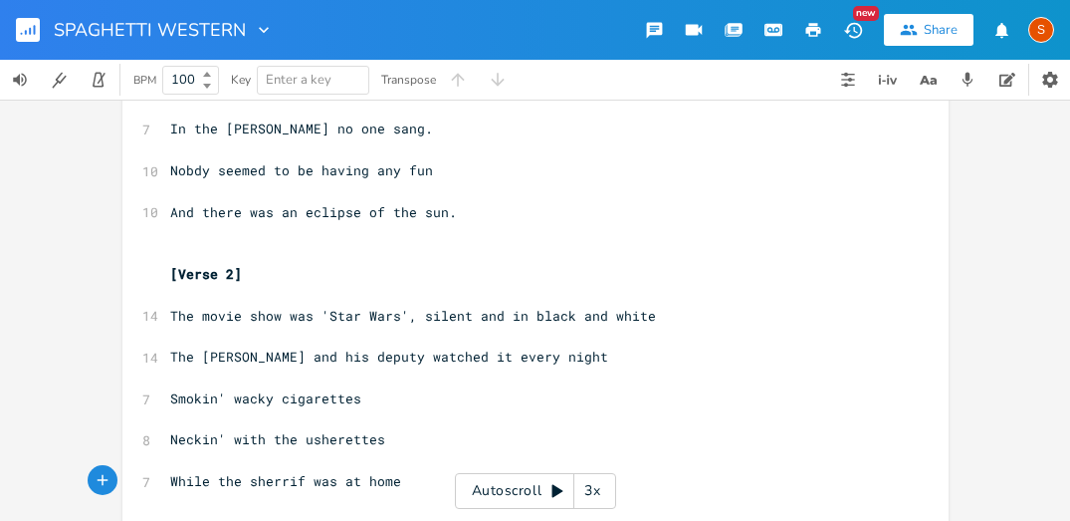
scroll to position [0, 87]
type textarea ", polishing his gun"
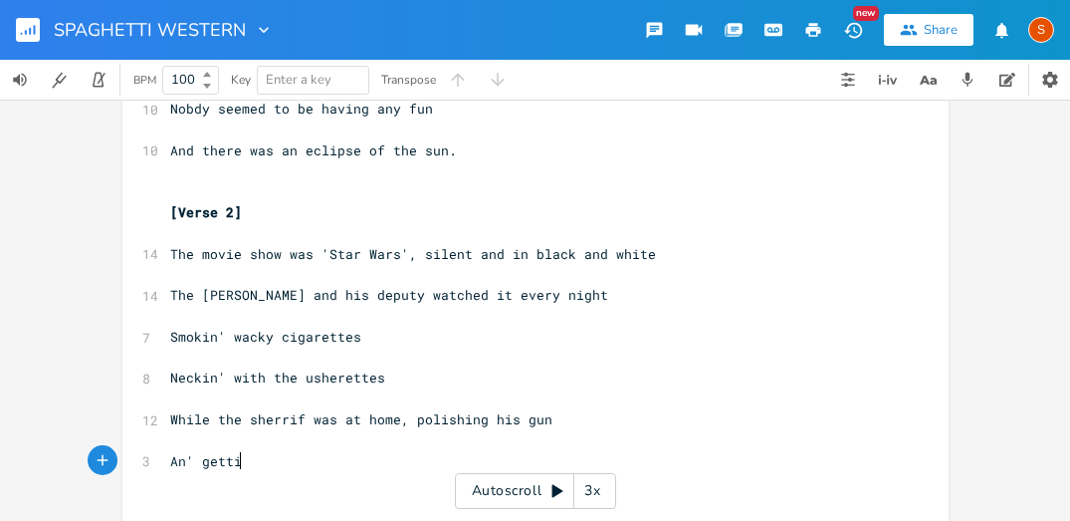
scroll to position [0, 50]
type textarea "An' getti'"
type textarea "n'ready for the eclipse of the sun"
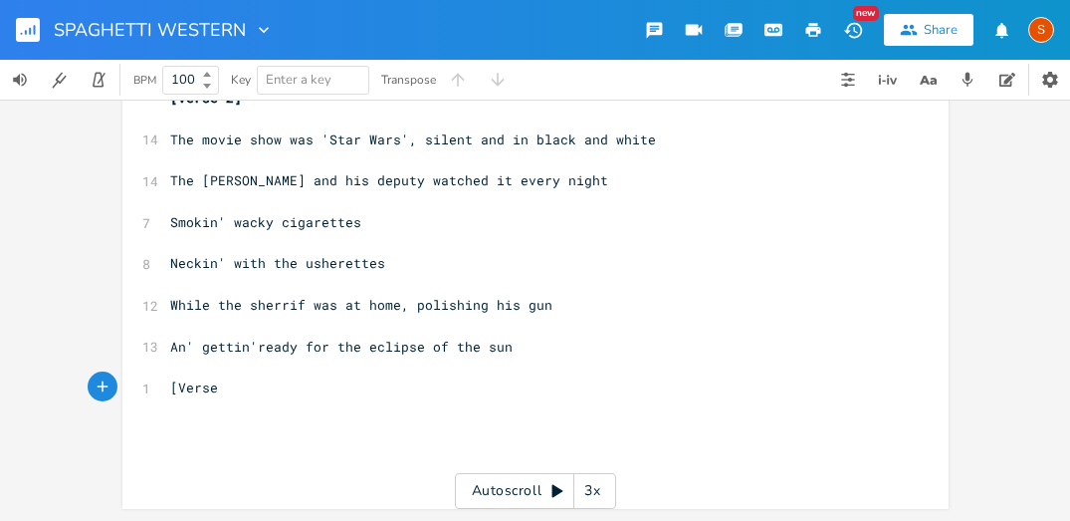
scroll to position [0, 48]
type textarea "[Verse 3]"
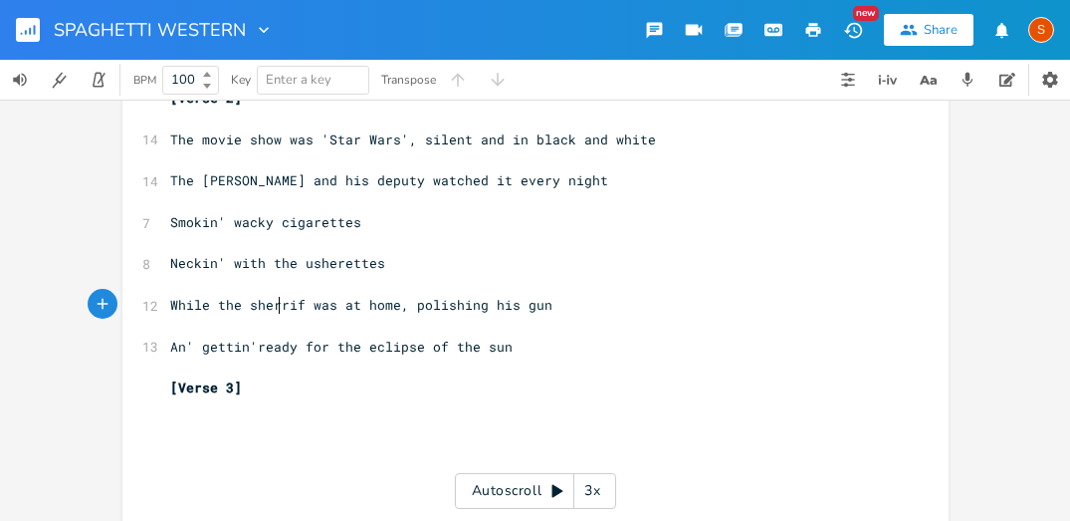
click at [272, 312] on span "While the sherrif was at home, polishing his gun" at bounding box center [361, 305] width 382 height 18
click at [287, 308] on span "While the sherif was at home, polishing his gun" at bounding box center [357, 305] width 374 height 18
type textarea "f"
click at [240, 403] on pre "​" at bounding box center [525, 408] width 719 height 21
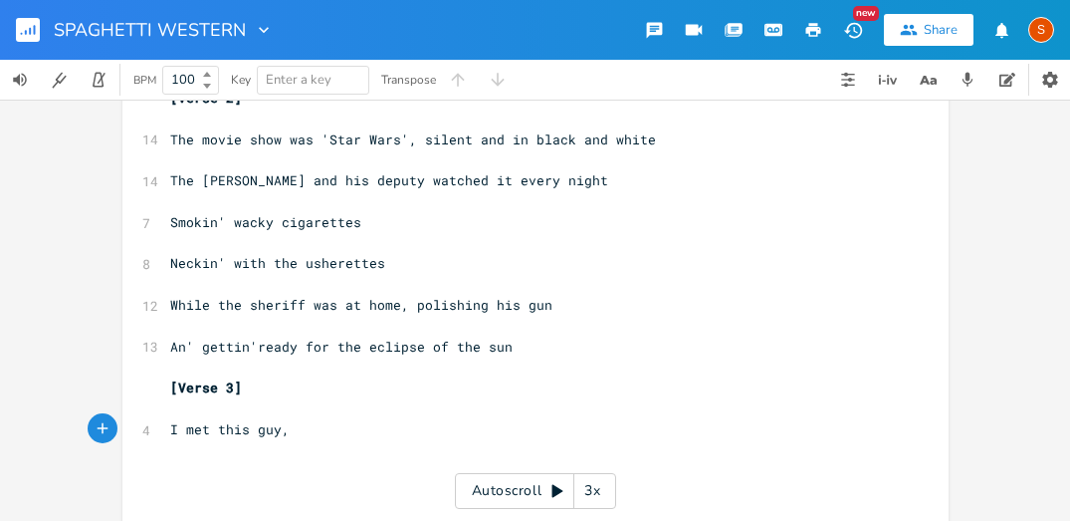
scroll to position [0, 85]
type textarea "I met this guy, said"
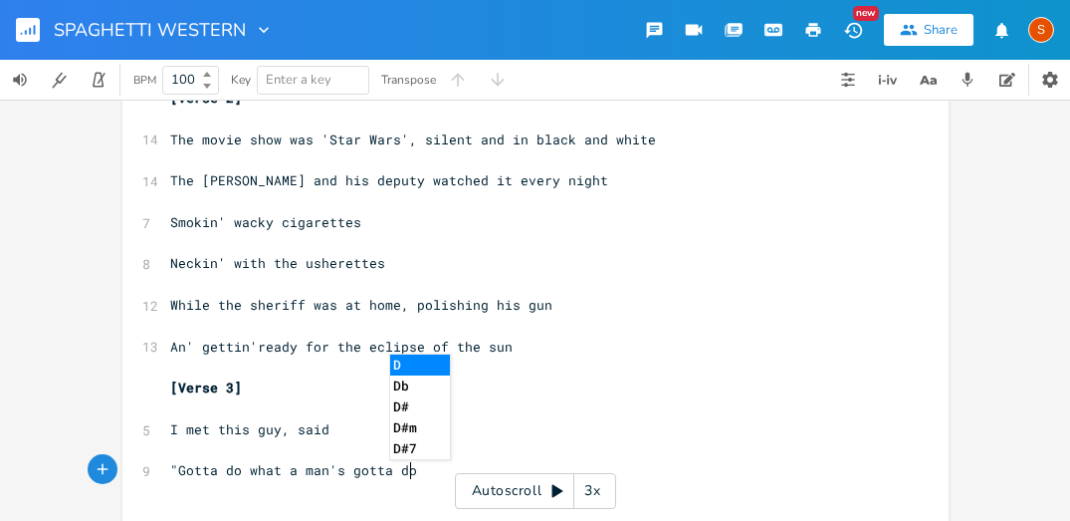
scroll to position [0, 191]
type textarea ""Gotta do what a man's gotta do."
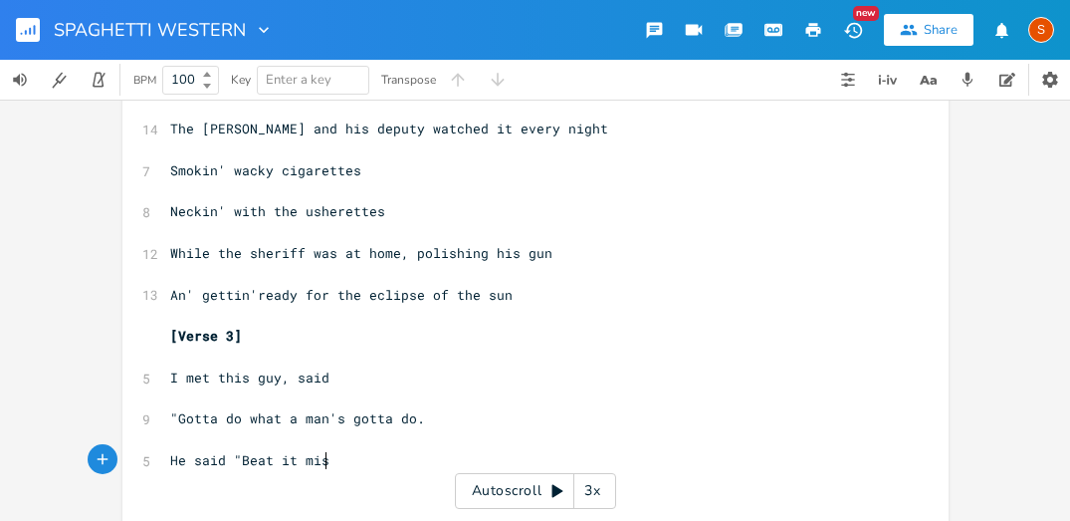
scroll to position [0, 119]
type textarea "He said "Beat it mister, fore"
click at [359, 463] on span "He said "Beat it mister, fore" at bounding box center [285, 460] width 231 height 18
type textarea "'"
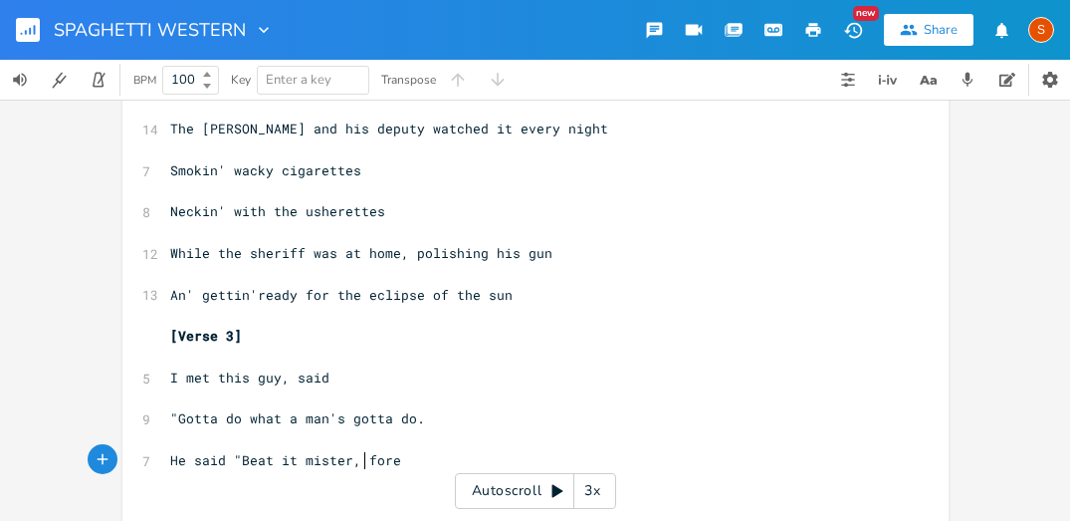
scroll to position [0, 3]
click at [427, 467] on pre "He said "Beat it mister, 'fore" at bounding box center [525, 460] width 719 height 21
type textarea "I take to out on you."
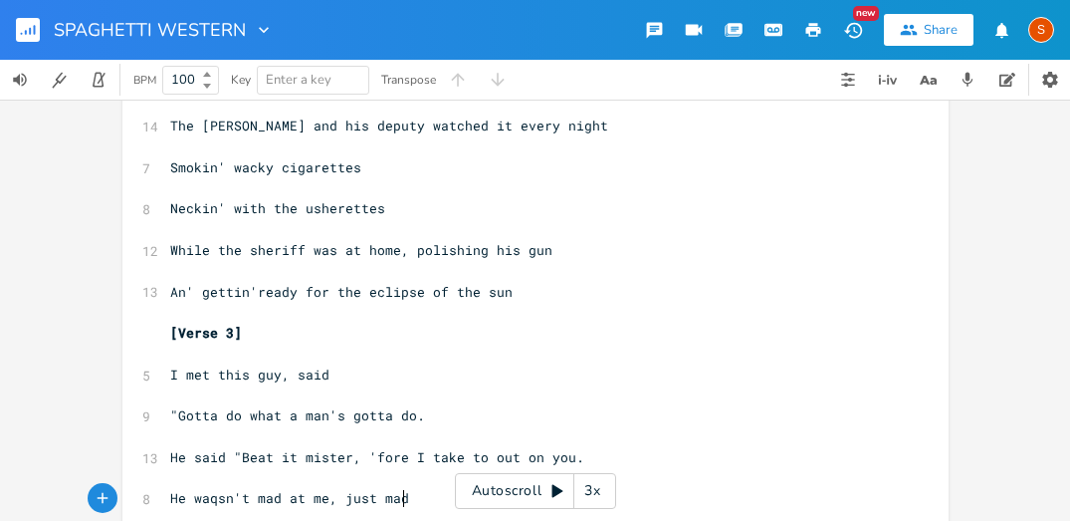
type textarea "He waqsn't mad at me, just mad."
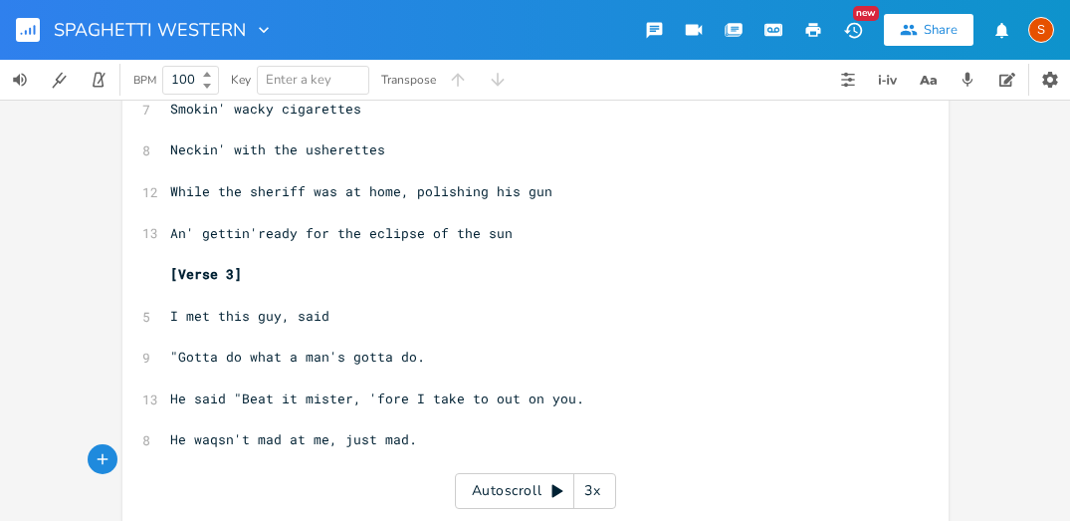
click at [204, 446] on span "He waqsn't mad at me, just mad." at bounding box center [293, 439] width 247 height 18
click at [210, 446] on span "He waqsn't mad at me, just mad." at bounding box center [293, 439] width 247 height 18
click at [414, 444] on pre "He wasn't mad at me, just mad." at bounding box center [525, 439] width 719 height 21
type textarea "[PERSON_NAME]' for his brother turned him bad"
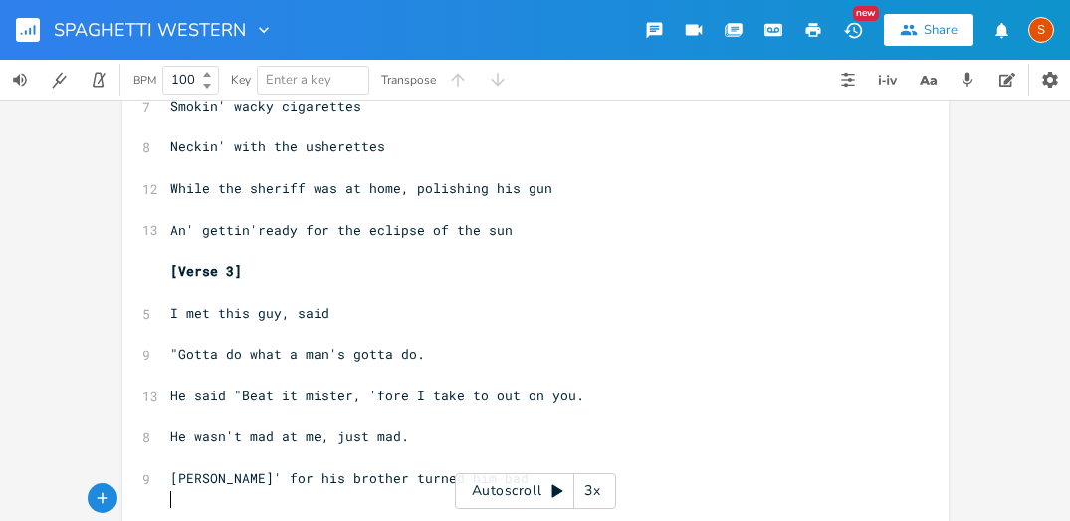
scroll to position [546, 0]
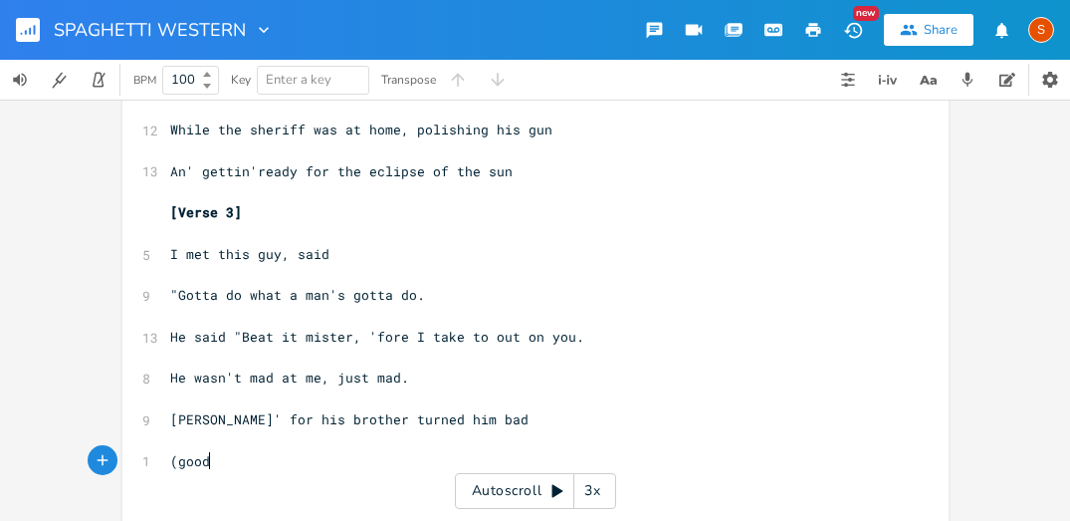
type textarea "(good"
click at [180, 462] on span "(good" at bounding box center [190, 461] width 40 height 18
type textarea "G"
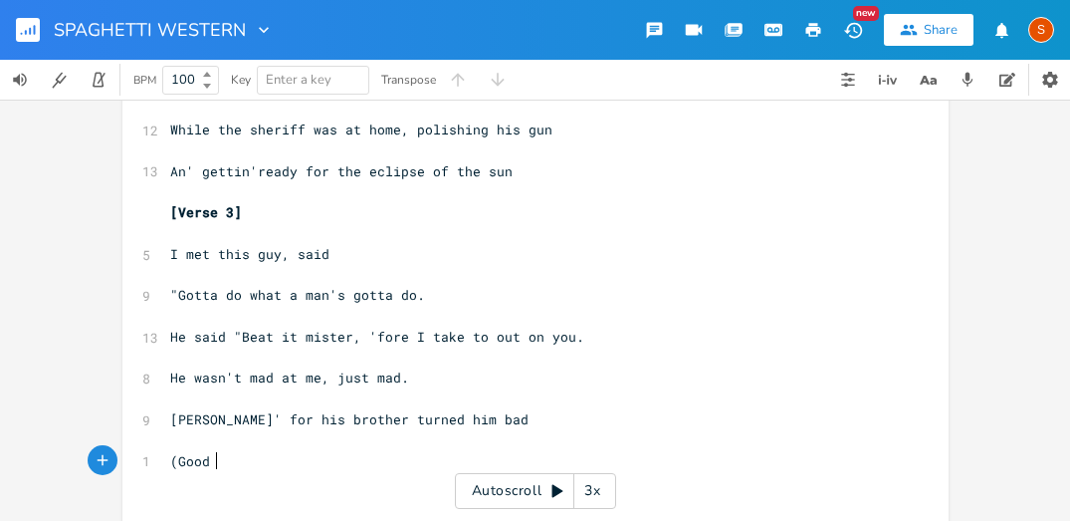
click at [240, 467] on pre "(Good" at bounding box center [525, 461] width 719 height 21
type textarea "job he didn't know I shot him, in a bar, in '61"
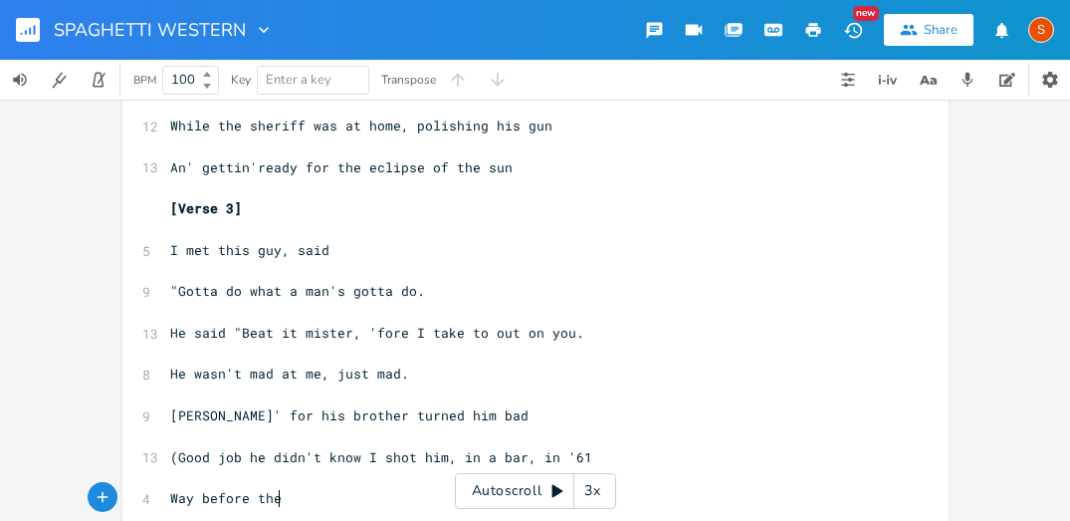
scroll to position [0, 95]
type textarea "Way before the eclipse of the sun"
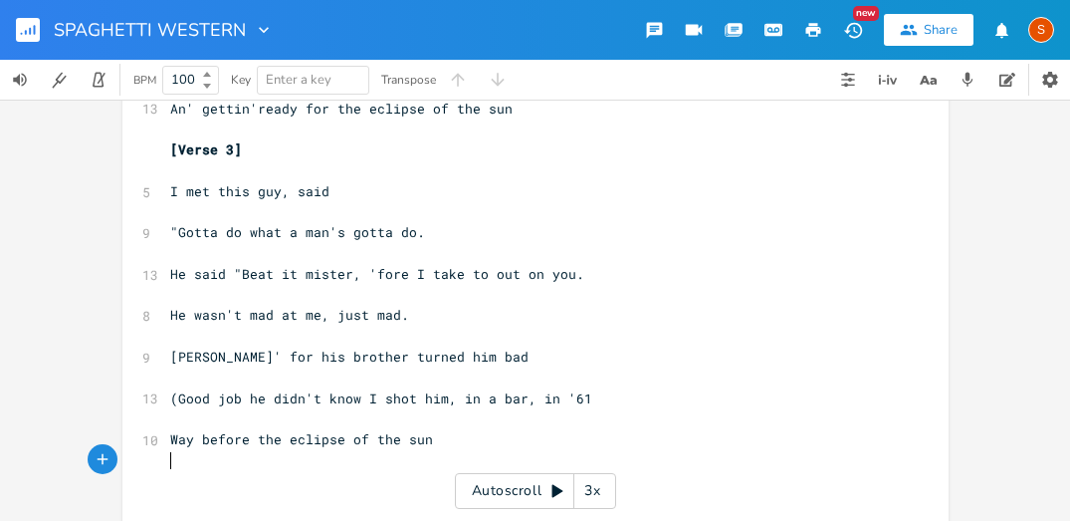
scroll to position [0, 1]
type textarea "]"
type textarea "{"
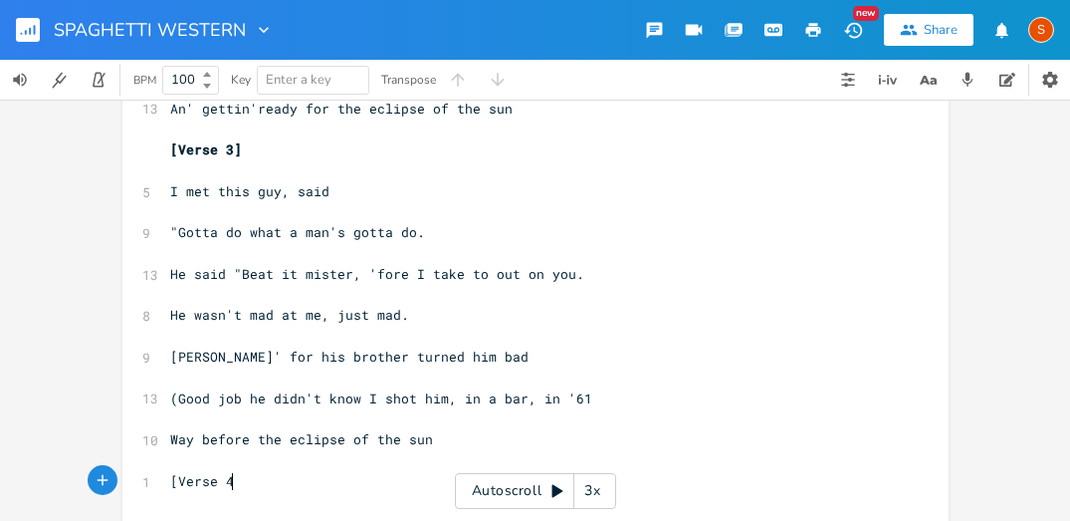
type textarea "[Verse 4]"
